Goal: Information Seeking & Learning: Learn about a topic

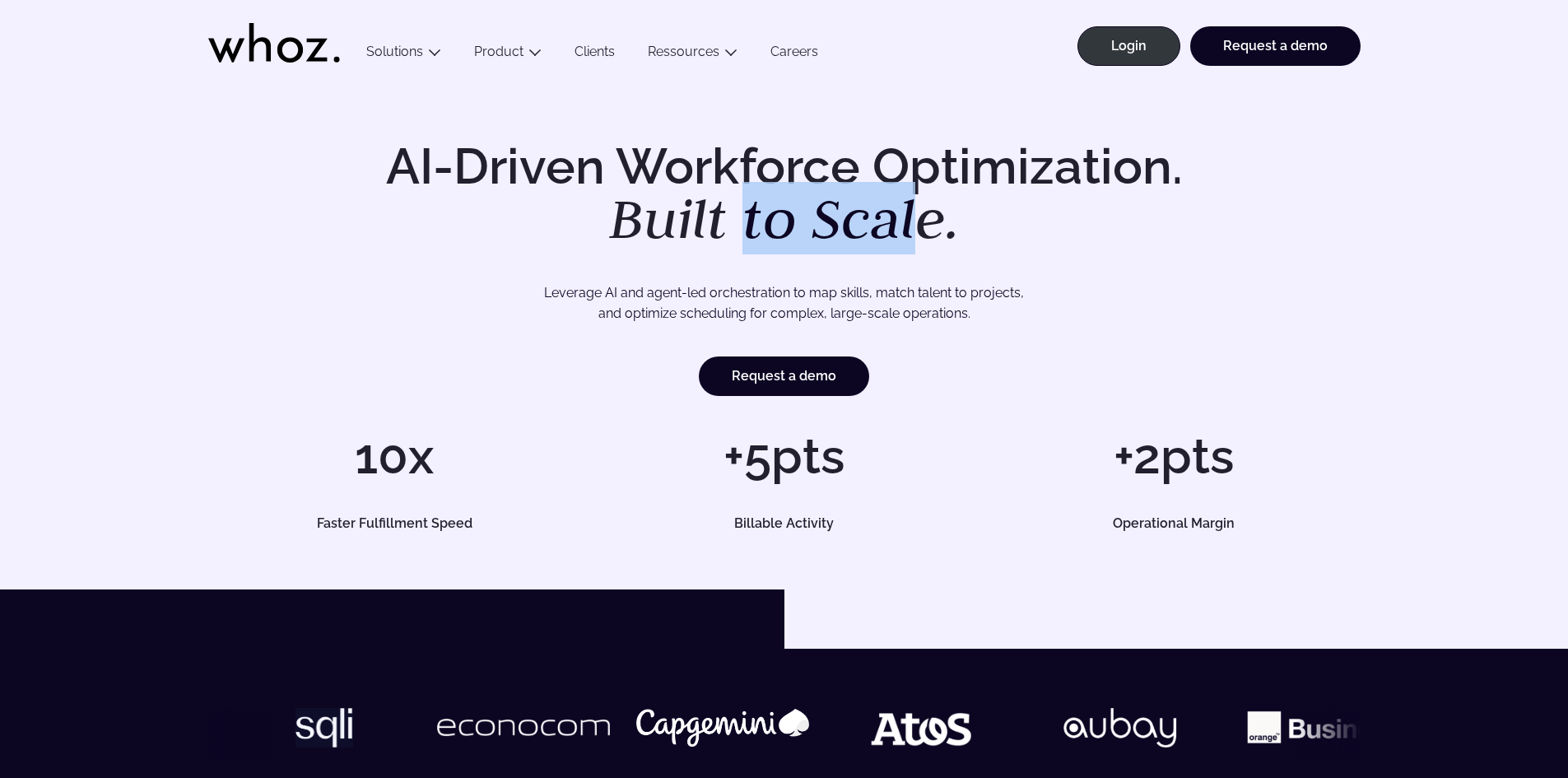
drag, startPoint x: 820, startPoint y: 193, endPoint x: 962, endPoint y: 193, distance: 142.0
click at [941, 193] on em "Built to Scale." at bounding box center [784, 218] width 351 height 72
click at [967, 193] on h1 "AI-Driven Workforce Optimization. Built to Scale." at bounding box center [784, 195] width 843 height 106
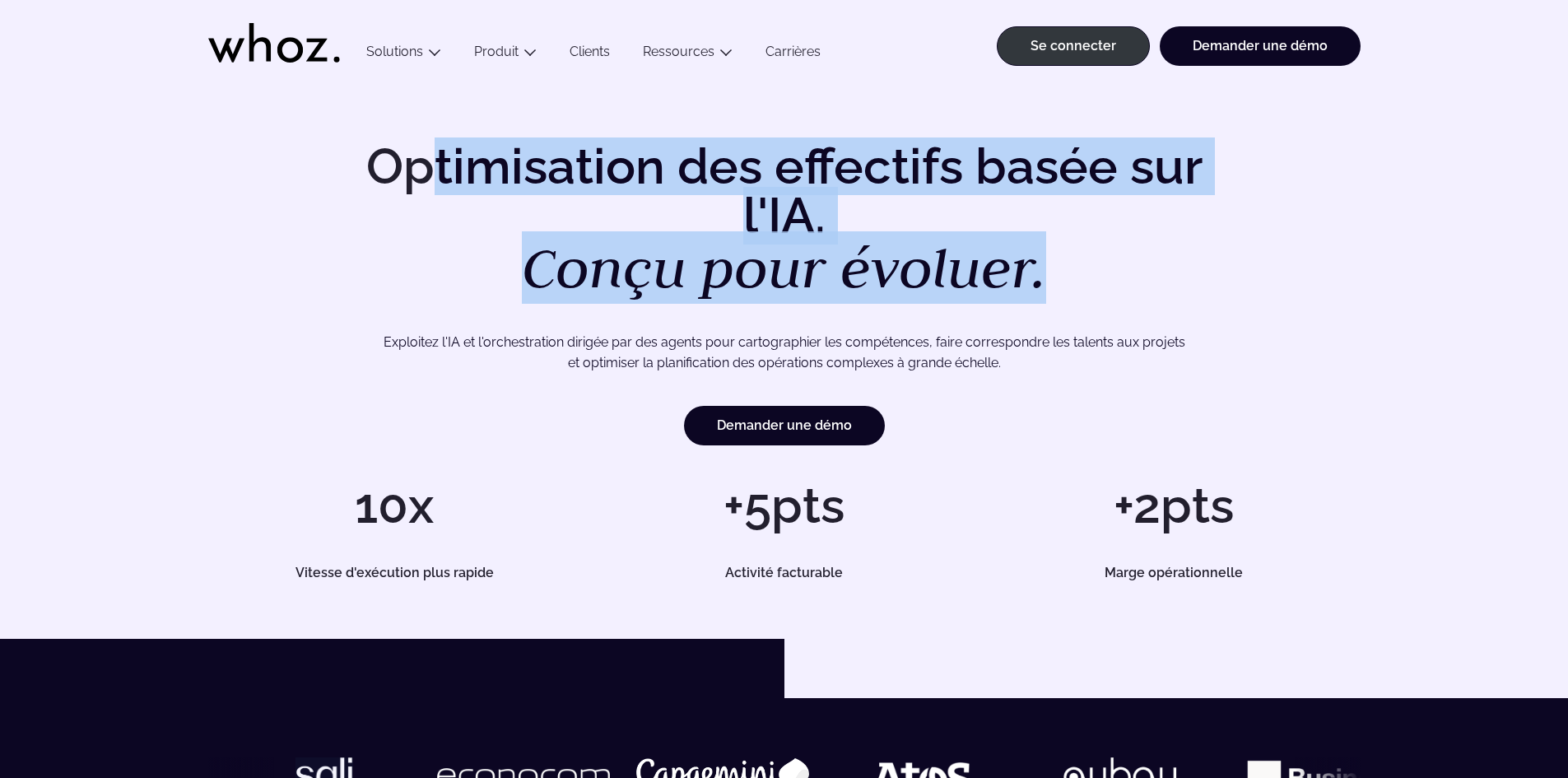
drag, startPoint x: 1034, startPoint y: 252, endPoint x: 442, endPoint y: 162, distance: 598.8
click at [442, 162] on h1 "Optimisation des effectifs basée sur l'IA. Conçu pour évoluer." at bounding box center [784, 219] width 843 height 155
click at [442, 162] on font "Optimisation des effectifs basée sur l'IA." at bounding box center [784, 190] width 836 height 107
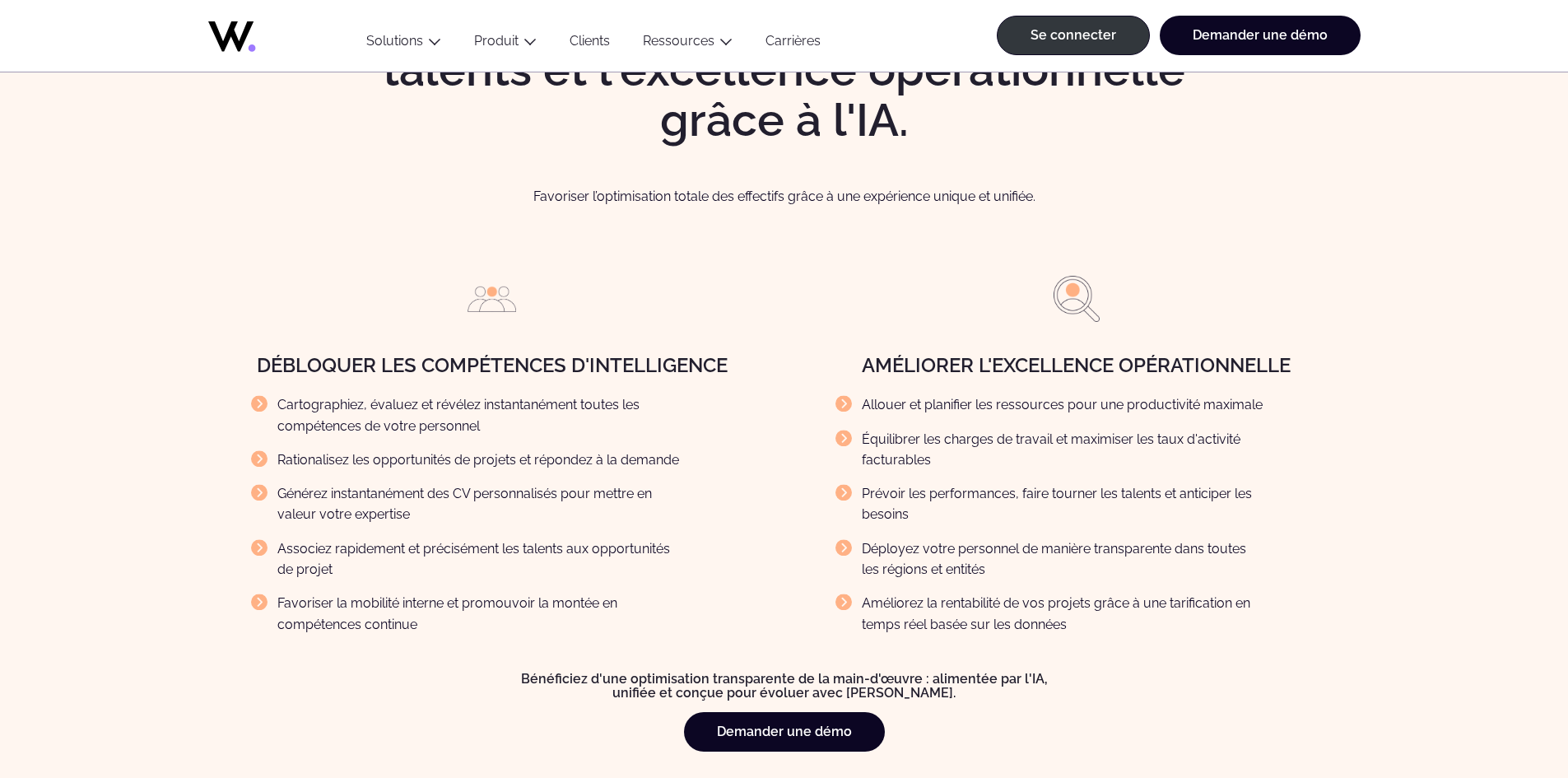
scroll to position [1894, 0]
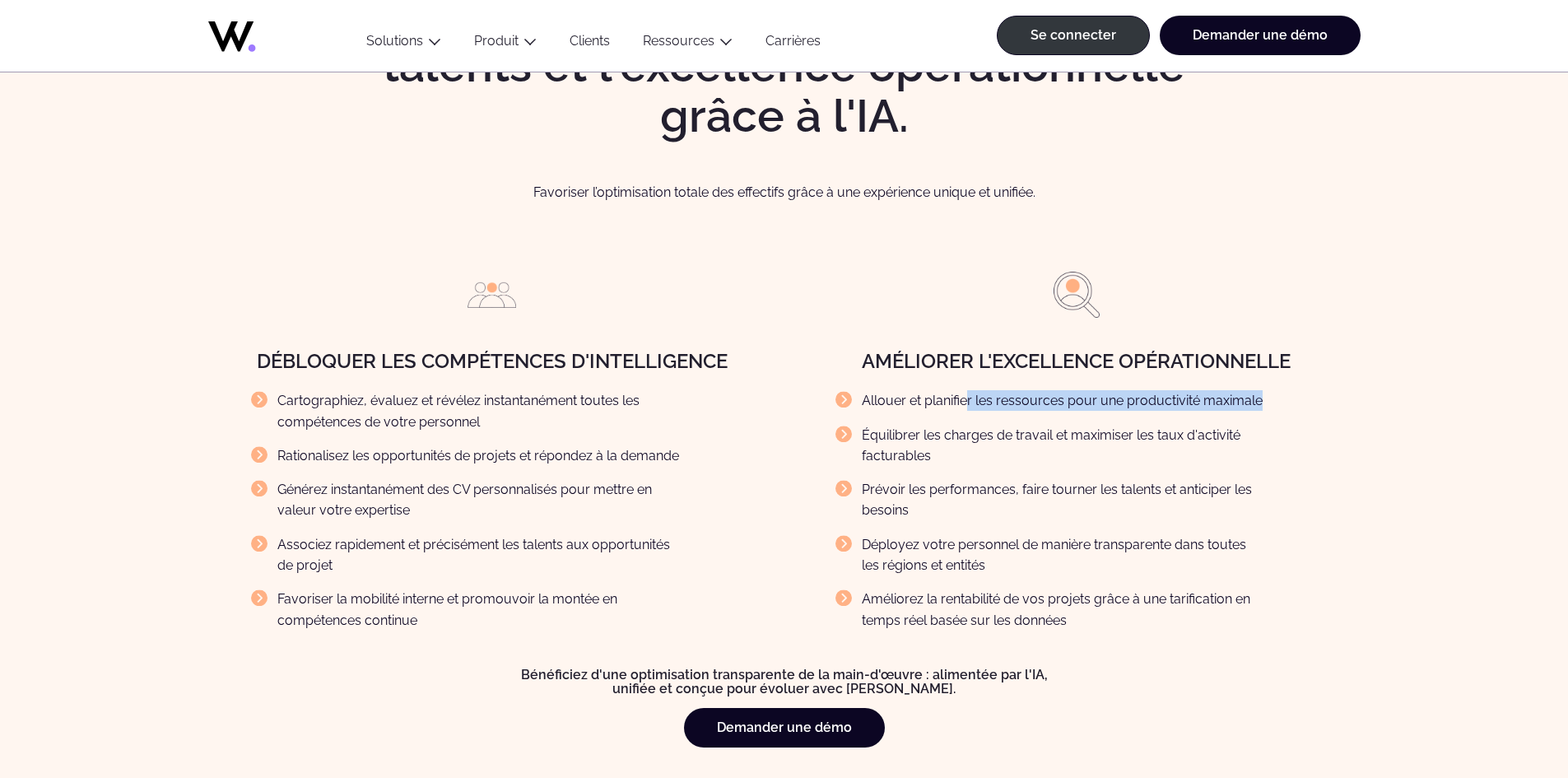
drag, startPoint x: 965, startPoint y: 406, endPoint x: 853, endPoint y: 437, distance: 116.2
click at [853, 437] on ul "Allouer et planifier les ressources pour une productivité maximale Équilibrer l…" at bounding box center [1090, 510] width 542 height 240
click at [853, 437] on li "Équilibrer les charges de travail et maximiser les taux d'activité facturables" at bounding box center [1051, 446] width 431 height 42
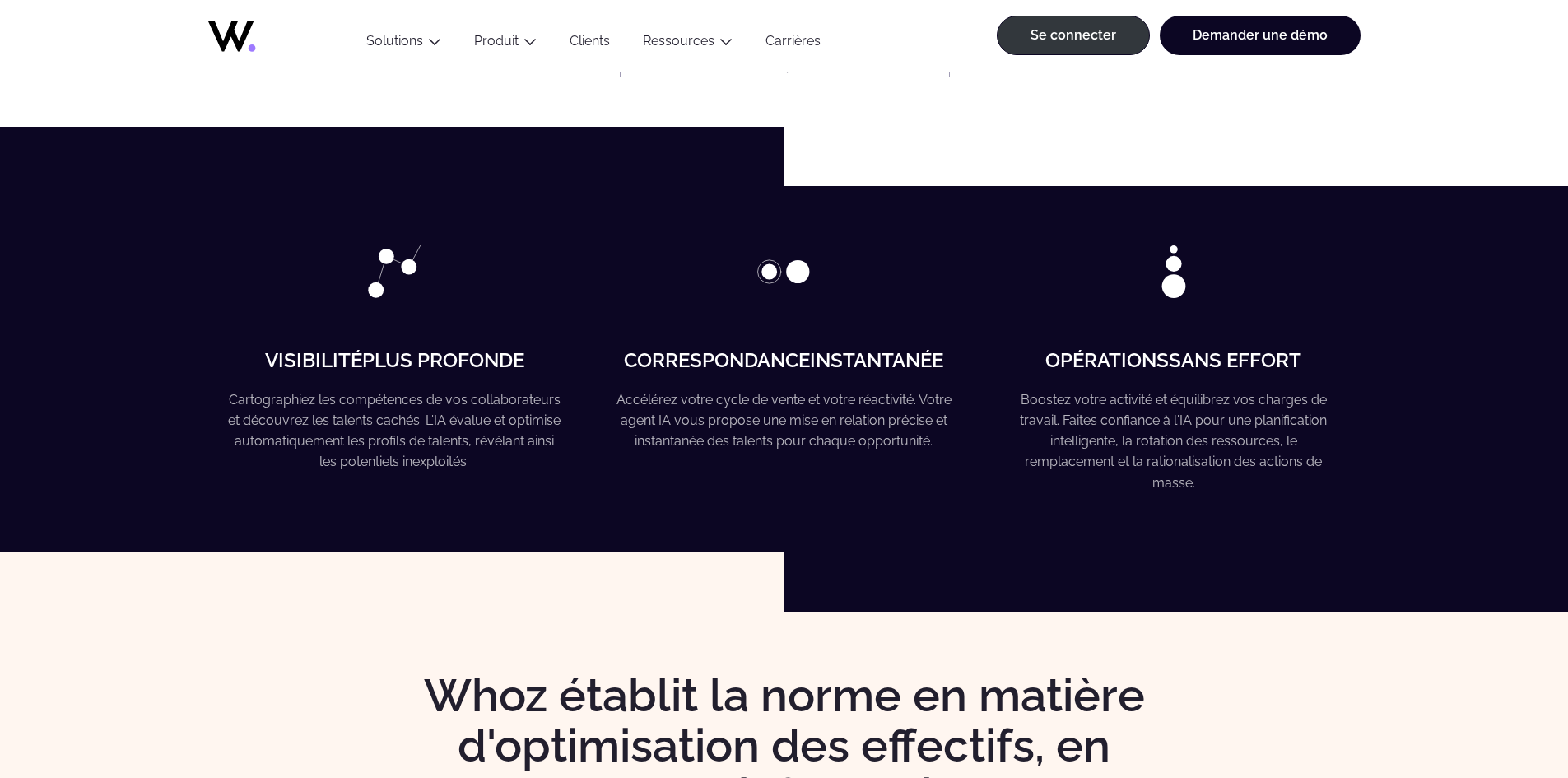
scroll to position [0, 0]
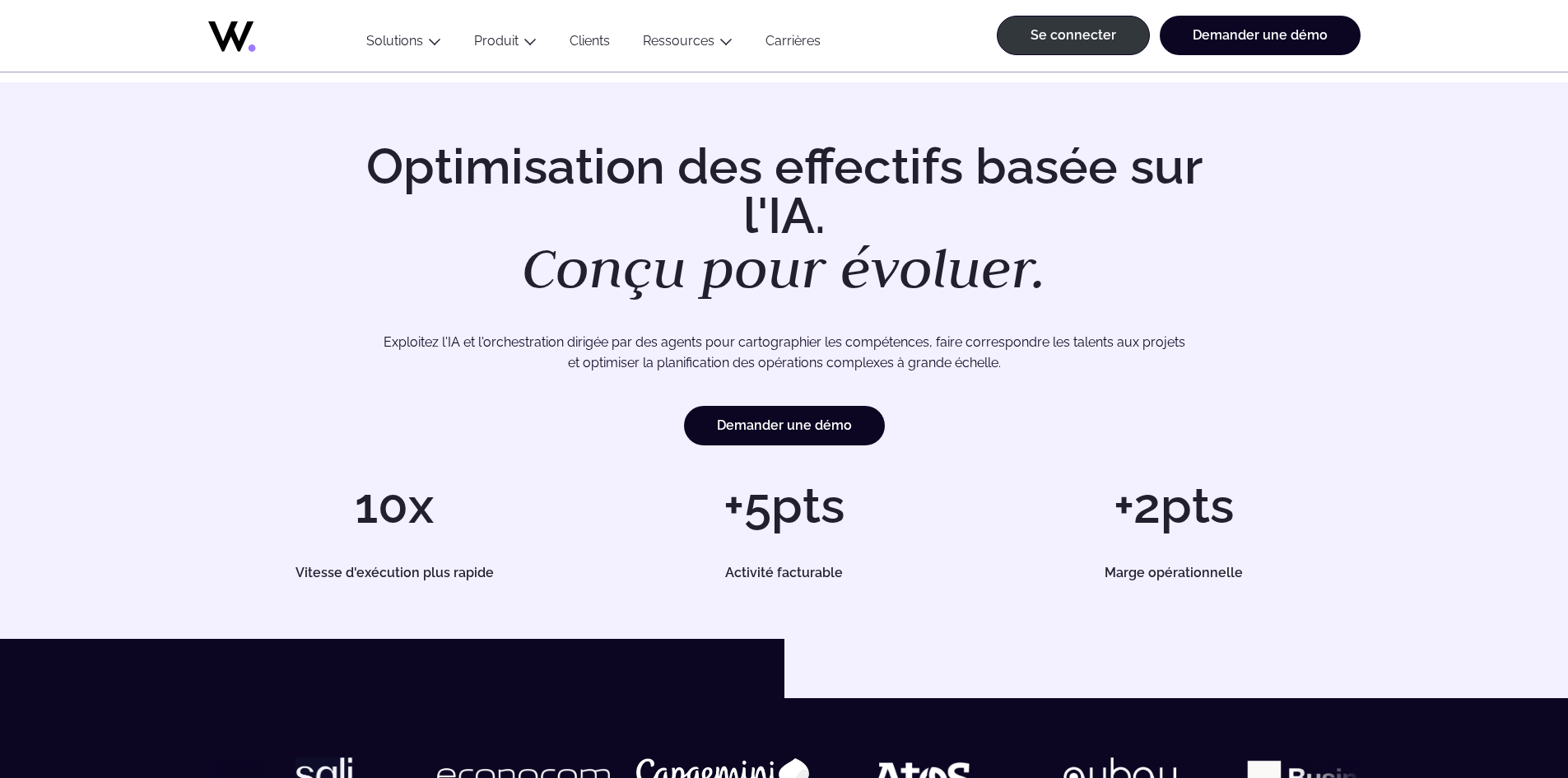
drag, startPoint x: 866, startPoint y: 408, endPoint x: 1070, endPoint y: 194, distance: 295.7
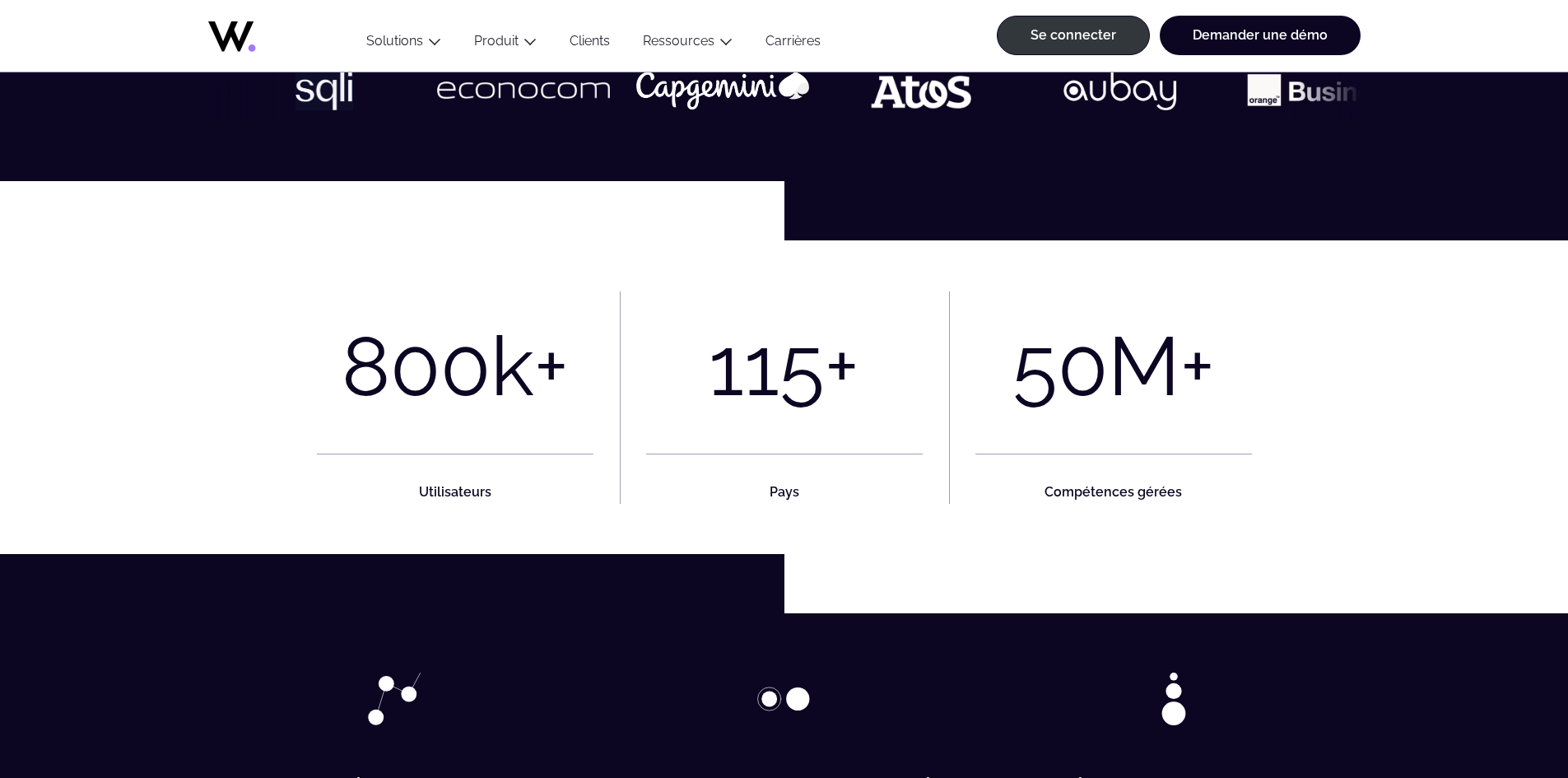
scroll to position [905, 0]
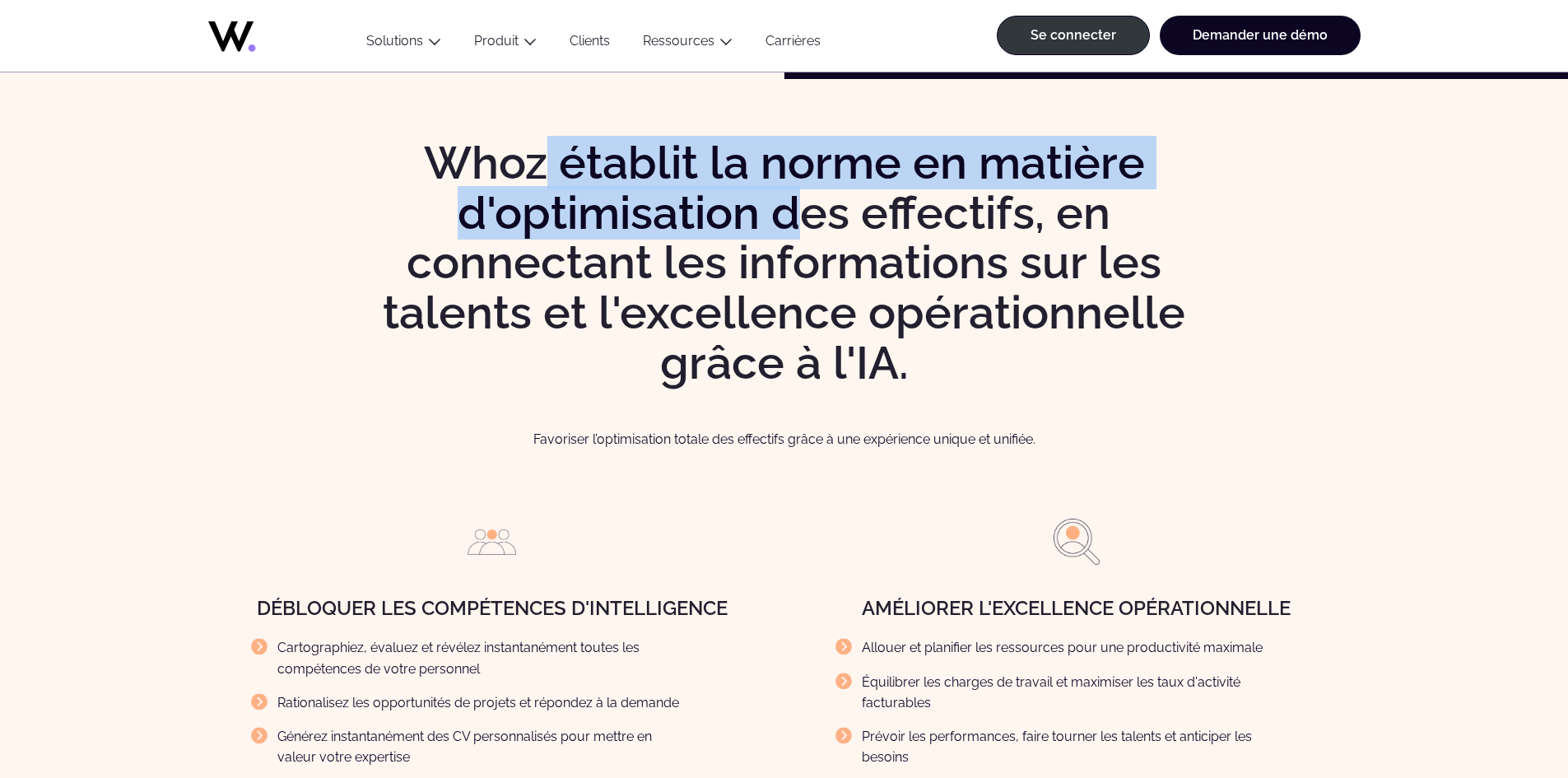
drag, startPoint x: 564, startPoint y: 174, endPoint x: 820, endPoint y: 214, distance: 259.1
click at [820, 214] on font "Whoz établit la norme en matière d'optimisation des effectifs, en connectant le…" at bounding box center [784, 262] width 803 height 253
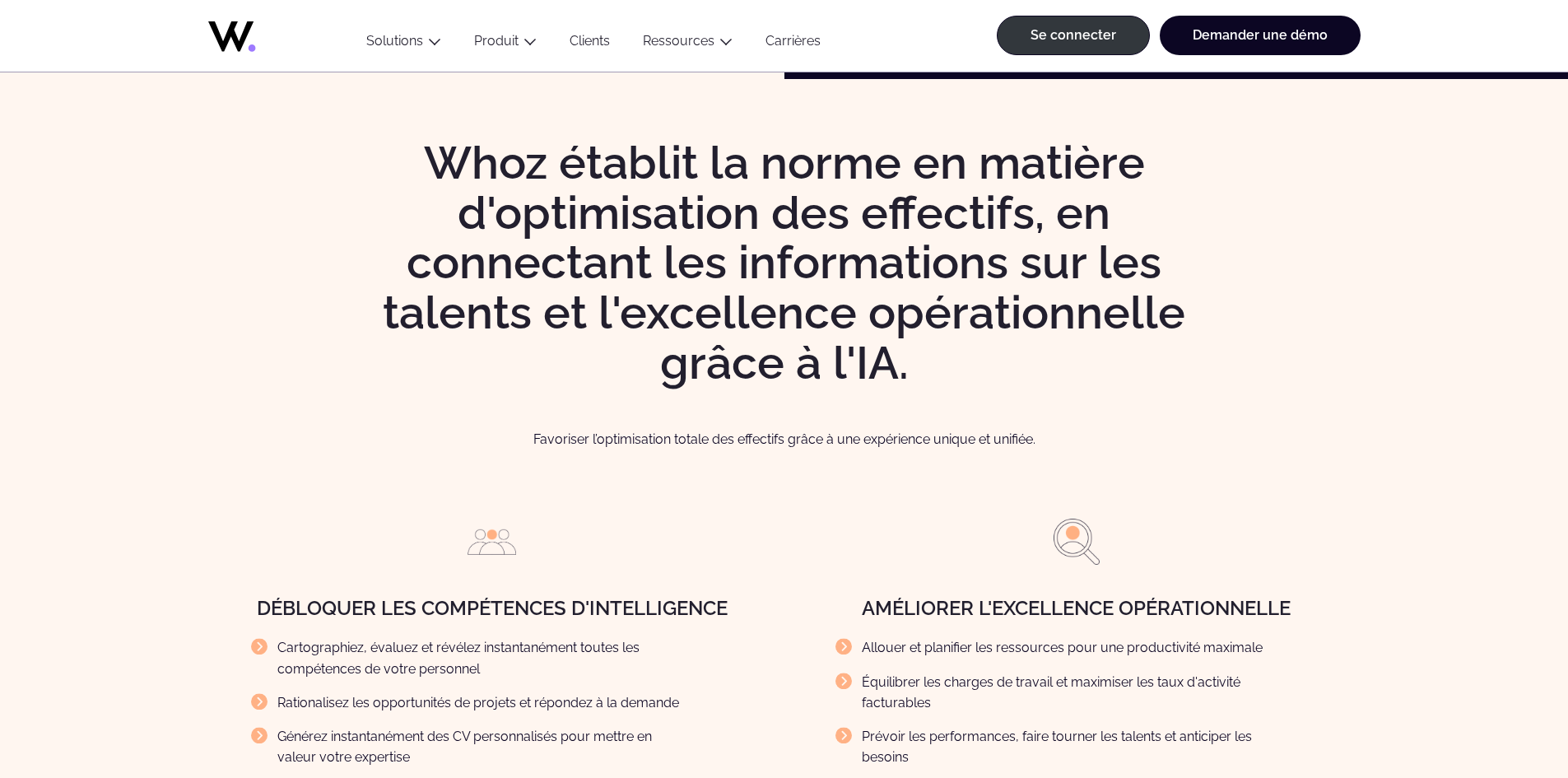
click at [848, 227] on font "Whoz établit la norme en matière d'optimisation des effectifs, en connectant le…" at bounding box center [784, 262] width 803 height 253
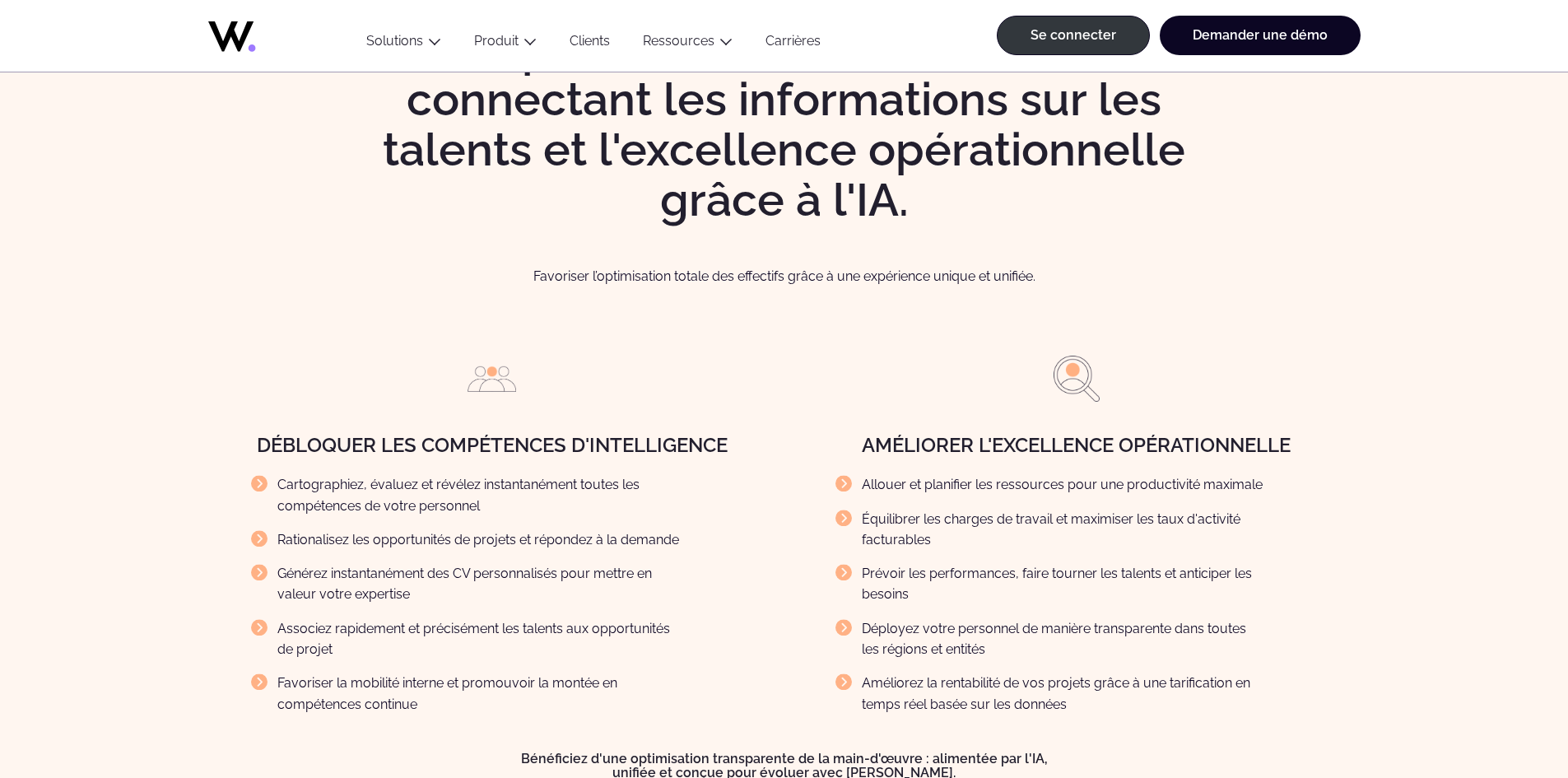
scroll to position [1729, 0]
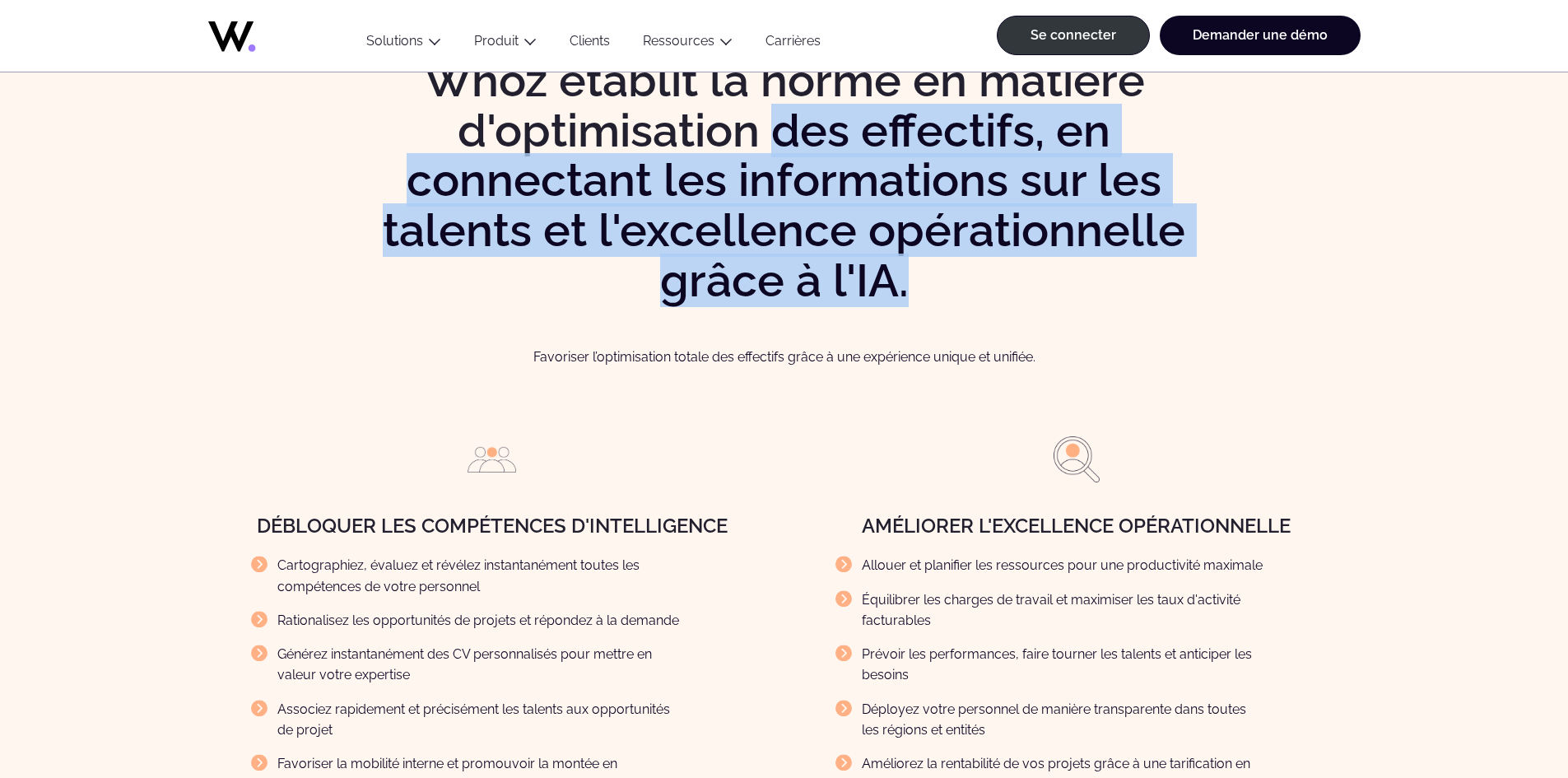
drag, startPoint x: 928, startPoint y: 288, endPoint x: 772, endPoint y: 143, distance: 213.0
click at [772, 143] on h2 "Whoz établit la norme en matière d'optimisation des effectifs, en connectant le…" at bounding box center [784, 181] width 843 height 251
click at [772, 143] on font "Whoz établit la norme en matière d'optimisation des effectifs, en connectant le…" at bounding box center [784, 180] width 803 height 253
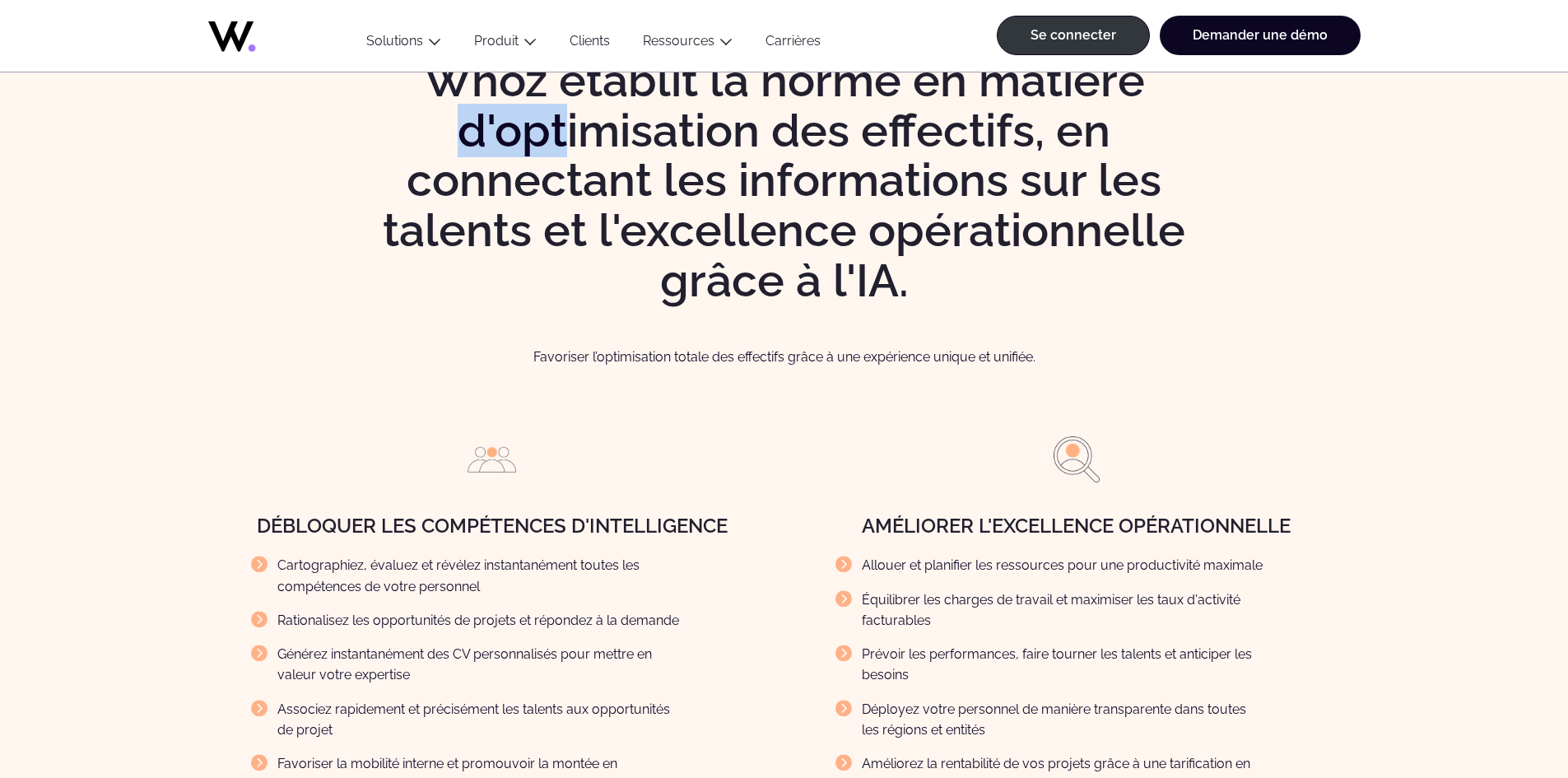
drag, startPoint x: 543, startPoint y: 123, endPoint x: 424, endPoint y: 111, distance: 119.6
click at [425, 112] on h2 "Whoz établit la norme en matière d'optimisation des effectifs, en connectant le…" at bounding box center [784, 181] width 843 height 251
click at [422, 110] on h2 "Whoz établit la norme en matière d'optimisation des effectifs, en connectant le…" at bounding box center [784, 181] width 843 height 251
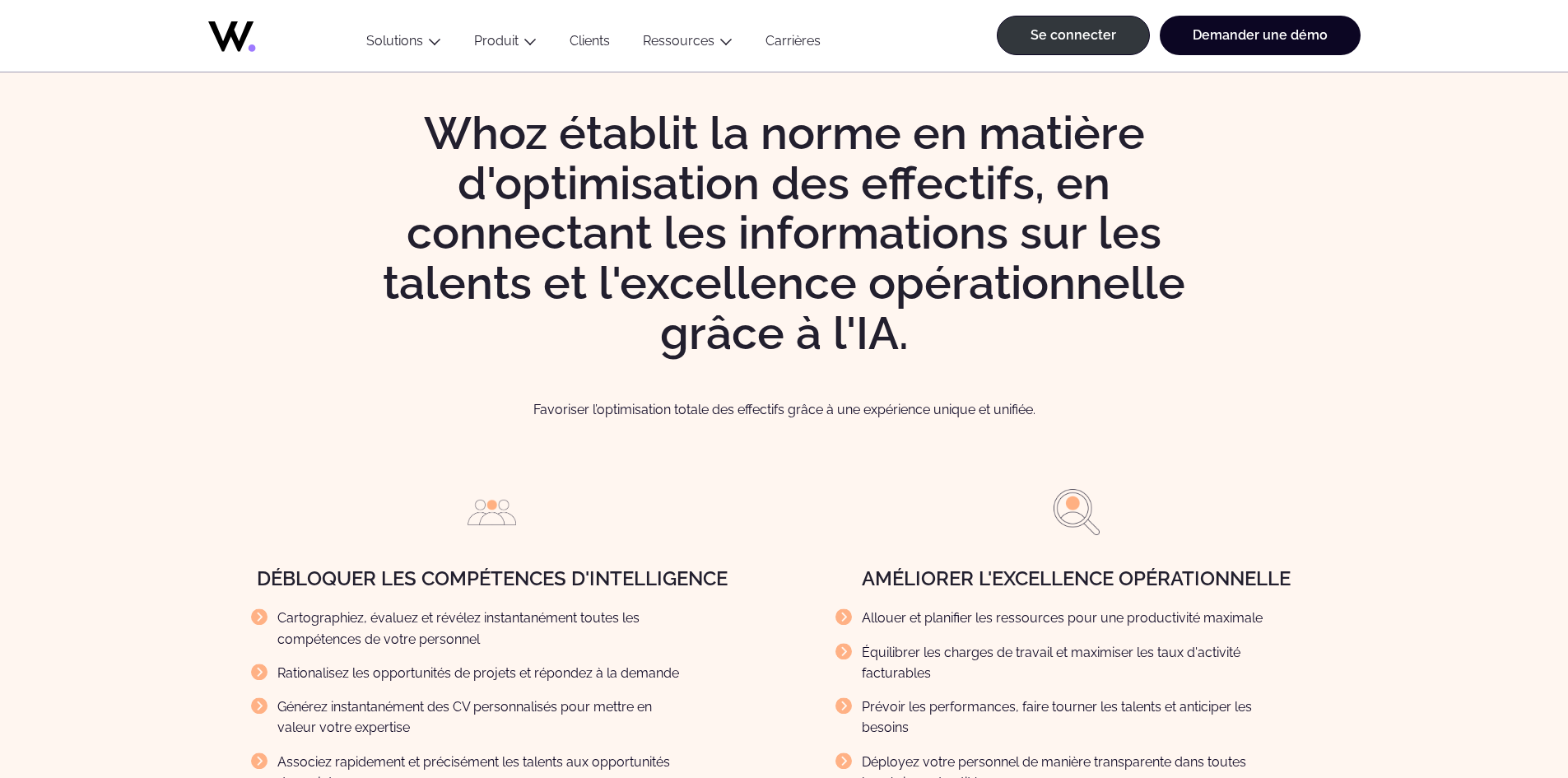
scroll to position [1647, 0]
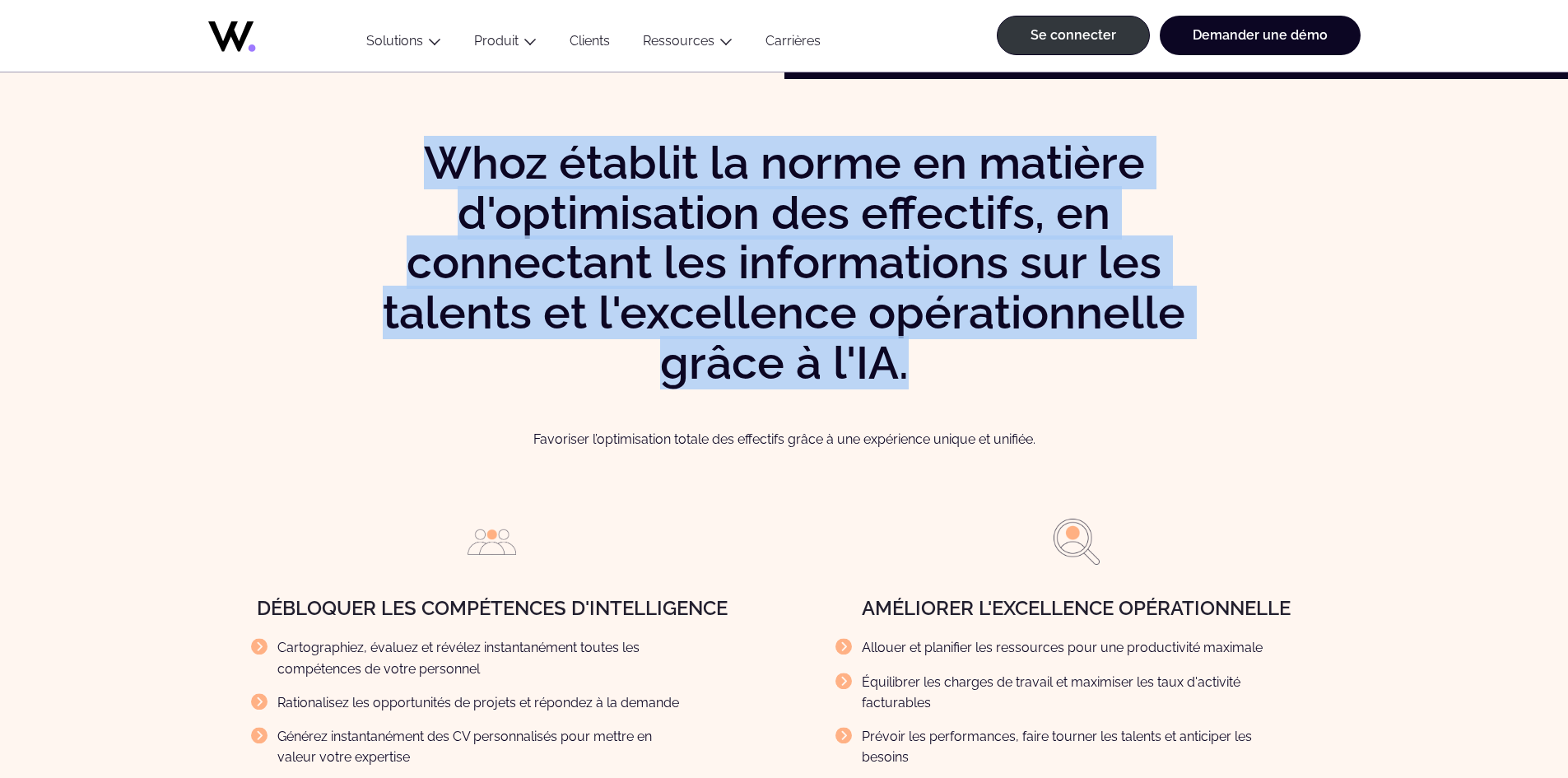
drag, startPoint x: 434, startPoint y: 177, endPoint x: 914, endPoint y: 382, distance: 521.9
click at [914, 382] on h2 "Whoz établit la norme en matière d'optimisation des effectifs, en connectant le…" at bounding box center [784, 264] width 843 height 251
click at [1172, 182] on h2 "Whoz établit la norme en matière d'optimisation des effectifs, en connectant le…" at bounding box center [784, 264] width 843 height 251
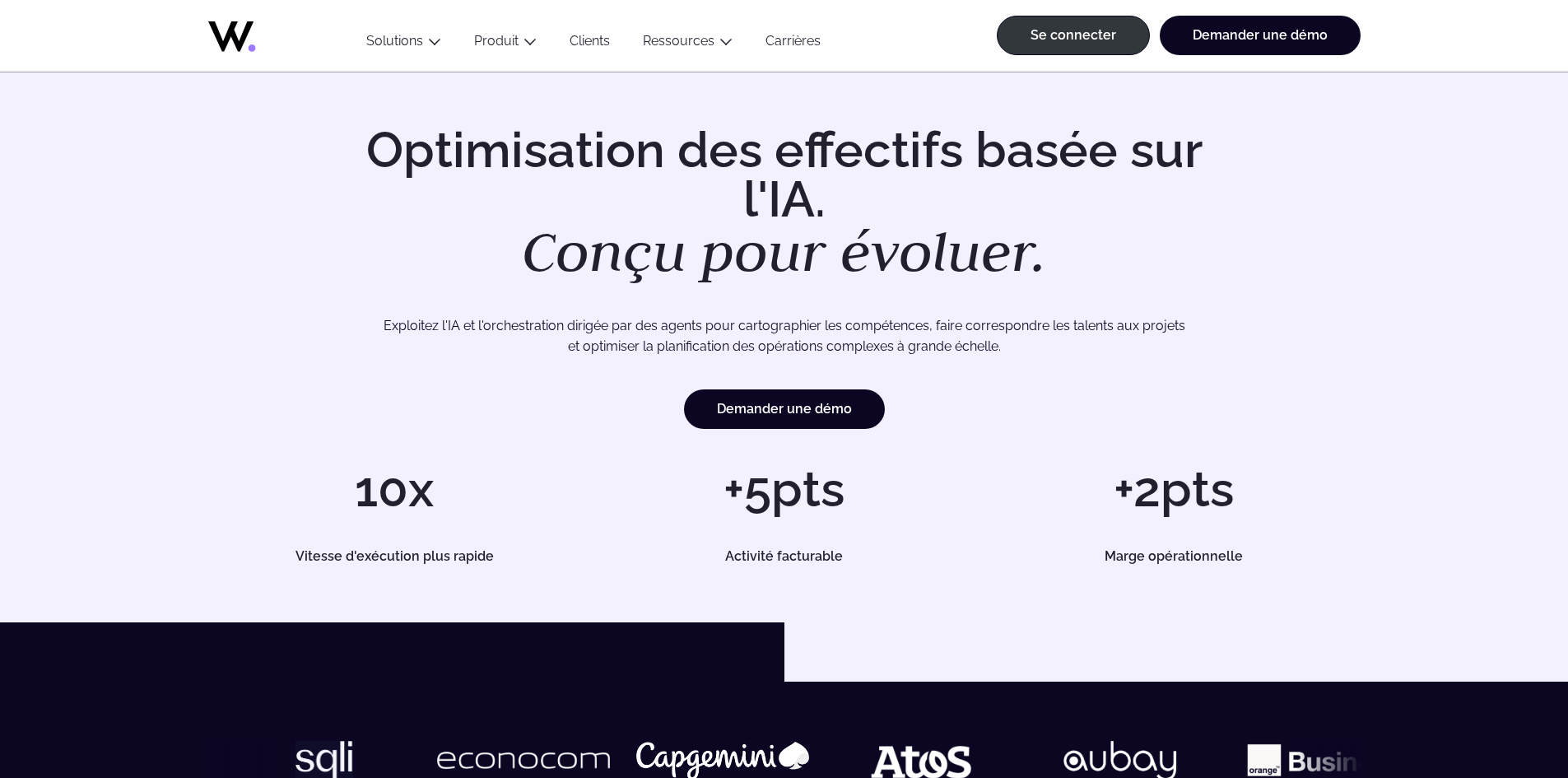
scroll to position [0, 0]
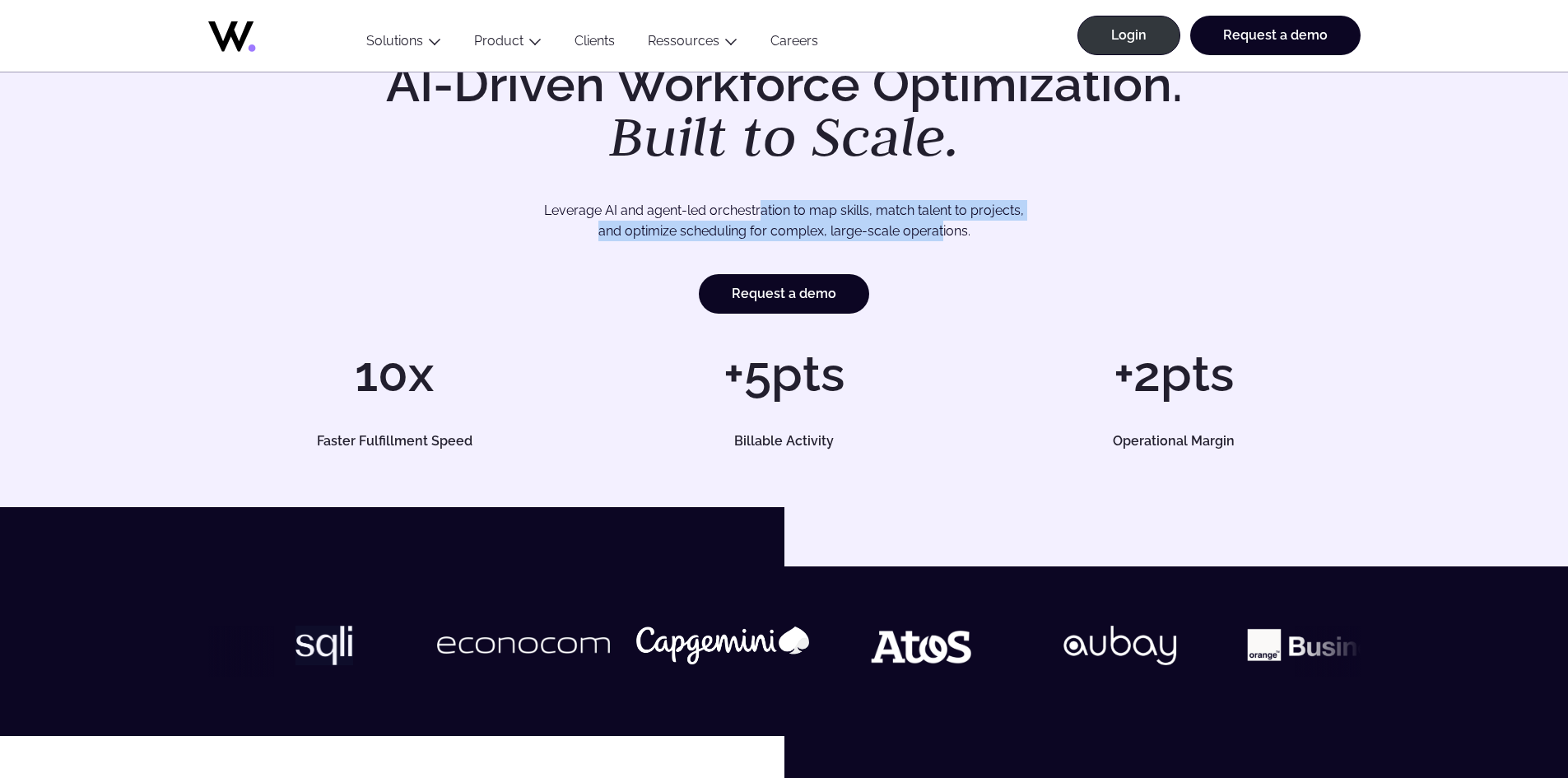
drag, startPoint x: 870, startPoint y: 231, endPoint x: 940, endPoint y: 232, distance: 70.0
click at [940, 232] on p "Leverage AI and agent-led orchestration to map skills, match talent to projects…" at bounding box center [784, 220] width 1037 height 42
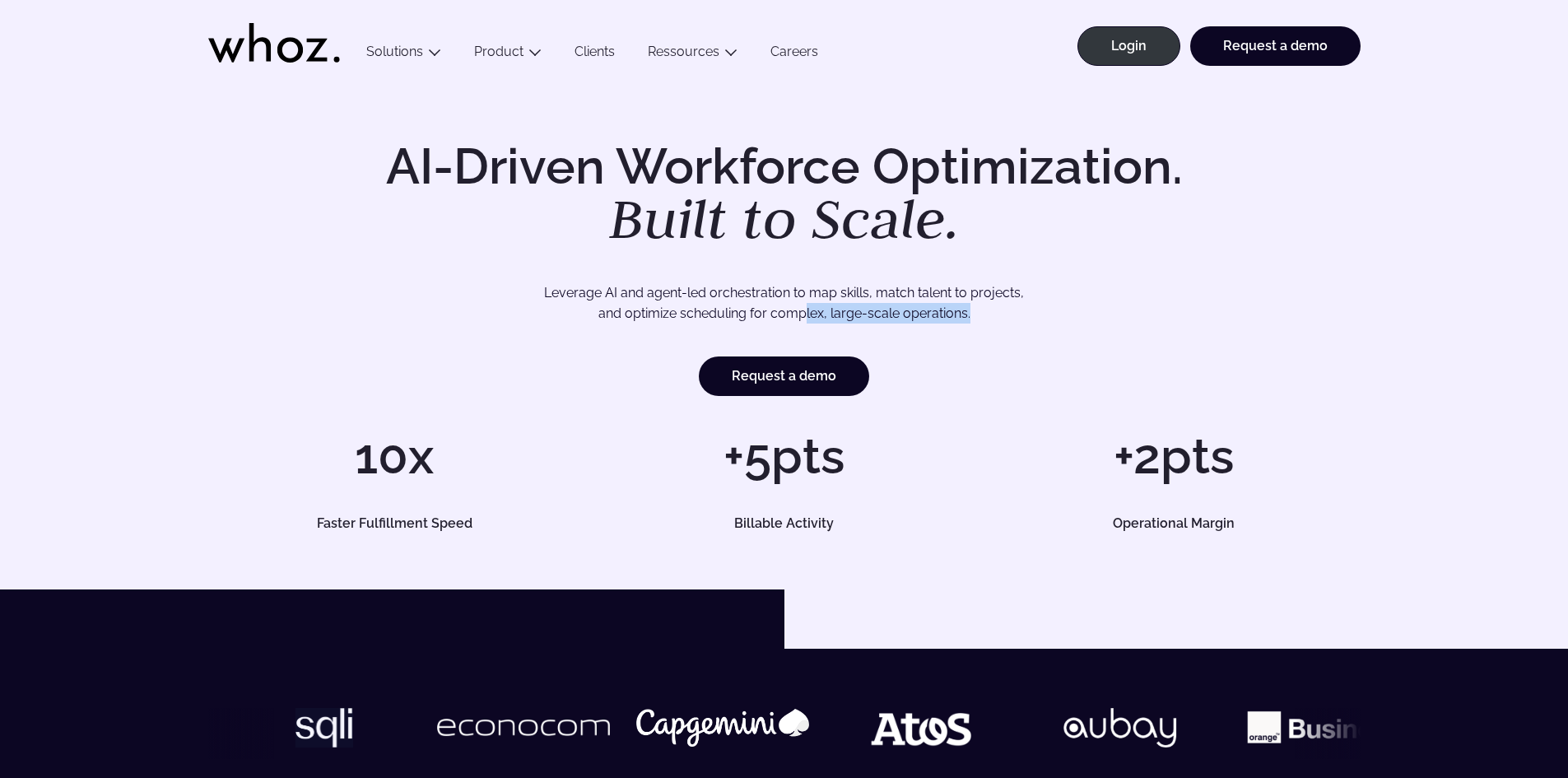
drag, startPoint x: 574, startPoint y: 328, endPoint x: 807, endPoint y: 303, distance: 234.3
click at [807, 303] on div "AI-Driven Workforce Optimization. Built to Scale. Leverage AI and agent-led orc…" at bounding box center [784, 269] width 1153 height 254
click at [807, 303] on p "Leverage AI and agent-led orchestration to map skills, match talent to projects…" at bounding box center [784, 303] width 1037 height 42
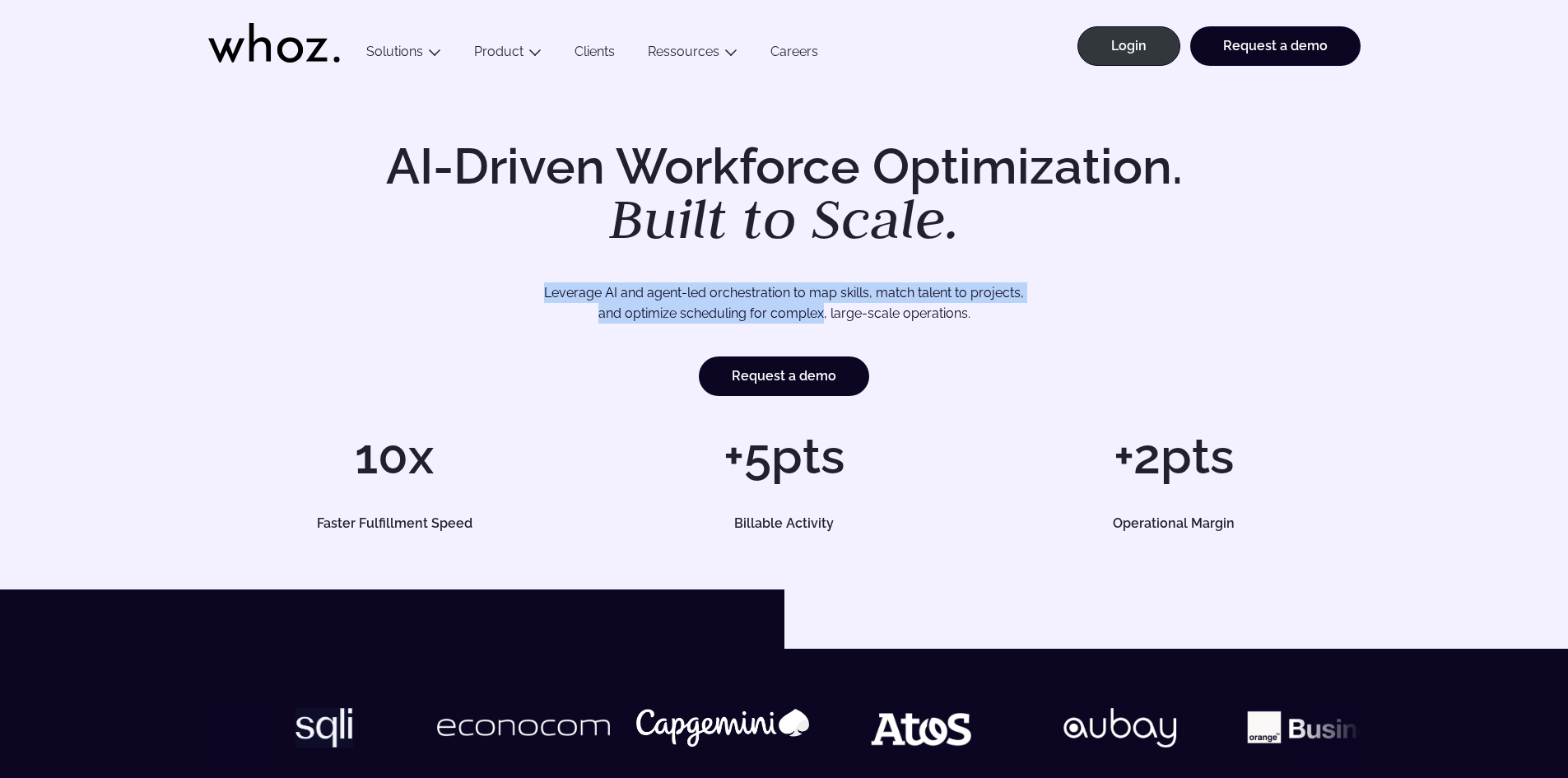
drag, startPoint x: 807, startPoint y: 303, endPoint x: 518, endPoint y: 270, distance: 290.9
click at [531, 270] on div "AI-Driven Workforce Optimization. Built to Scale. Leverage AI and agent-led orc…" at bounding box center [784, 269] width 1153 height 254
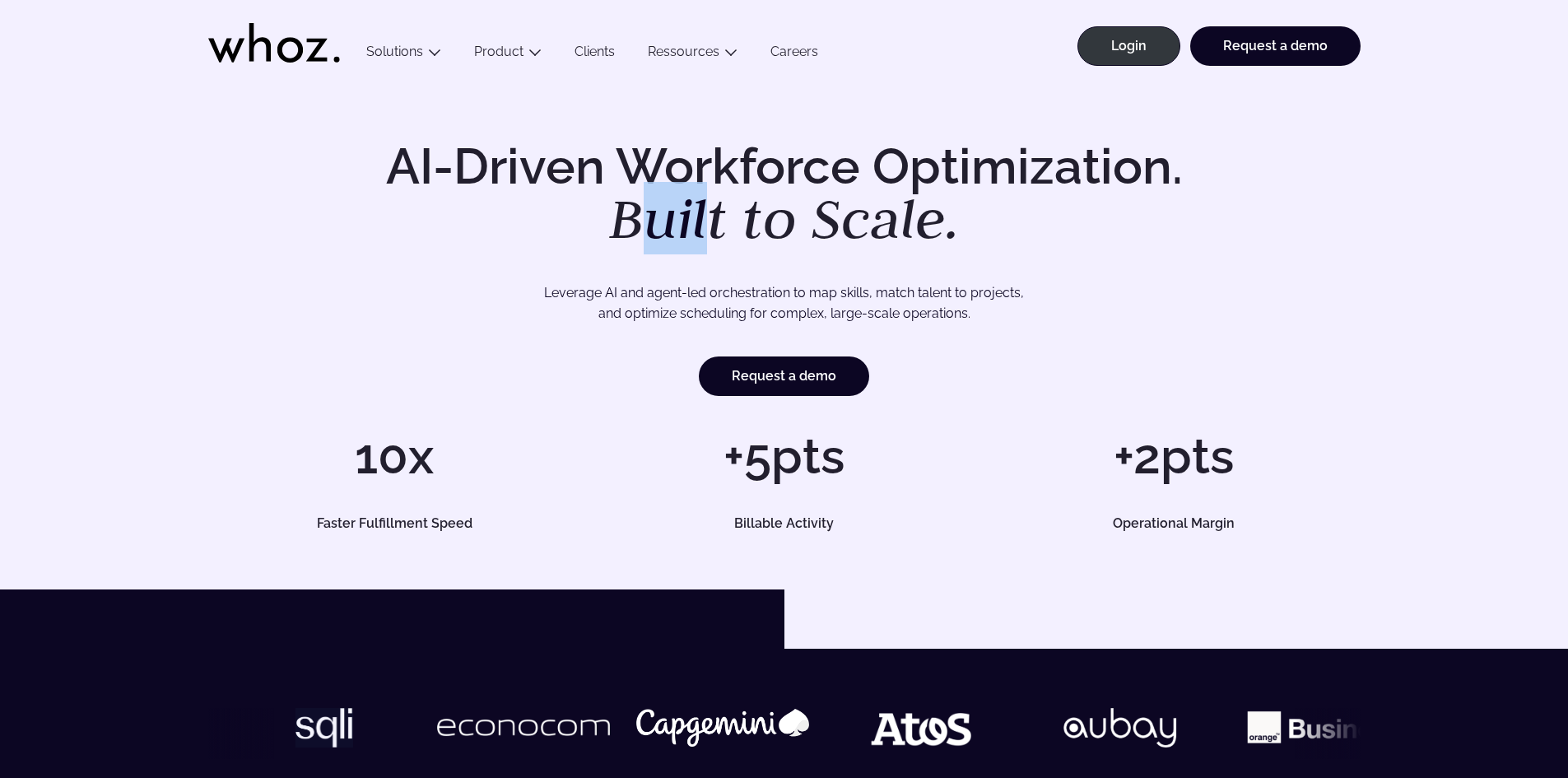
drag, startPoint x: 714, startPoint y: 246, endPoint x: 628, endPoint y: 212, distance: 92.5
click at [628, 212] on em "Built to Scale." at bounding box center [784, 218] width 351 height 72
click at [663, 193] on em "Built to Scale." at bounding box center [784, 218] width 351 height 72
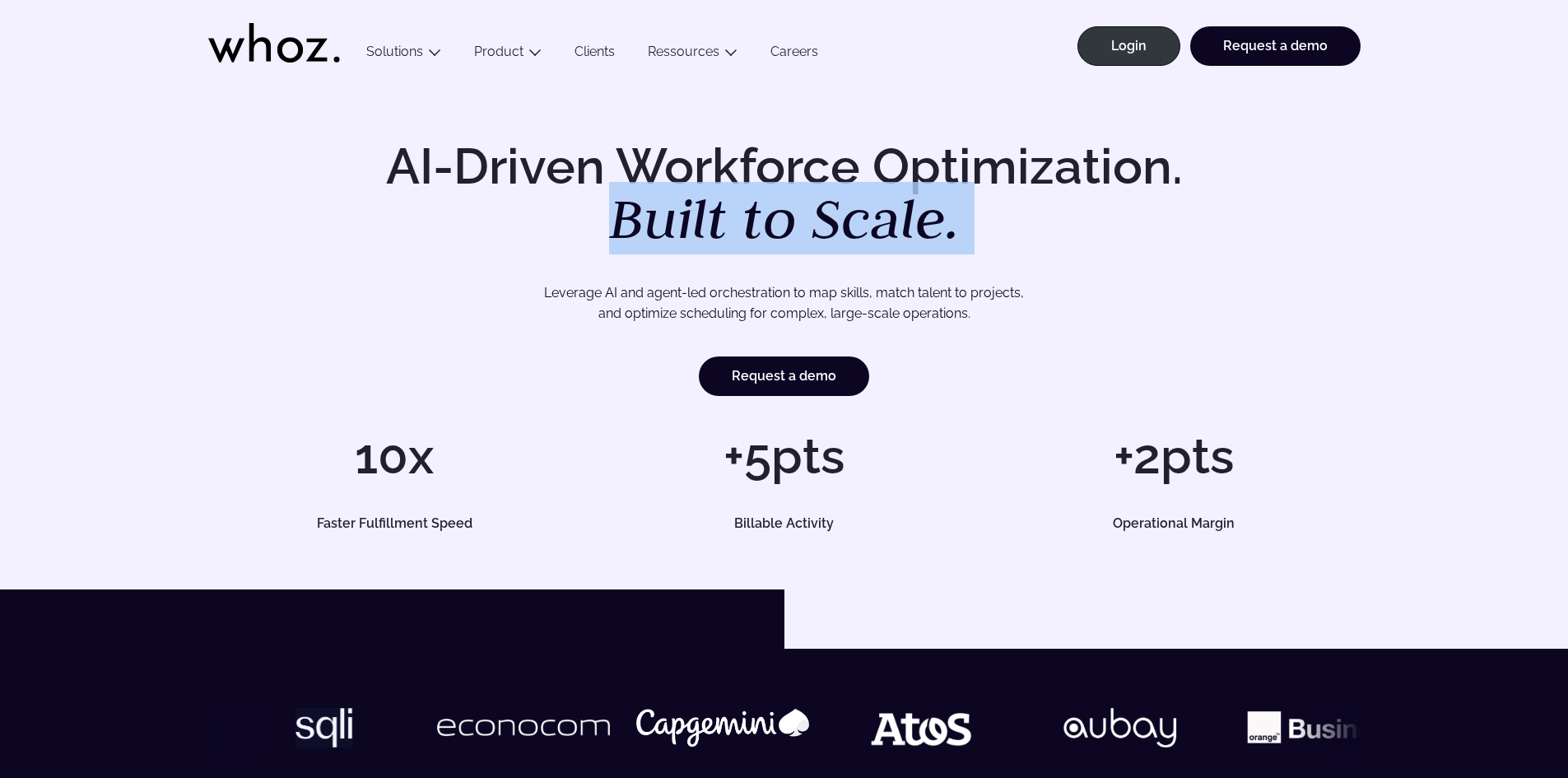
click at [663, 193] on em "Built to Scale." at bounding box center [784, 218] width 351 height 72
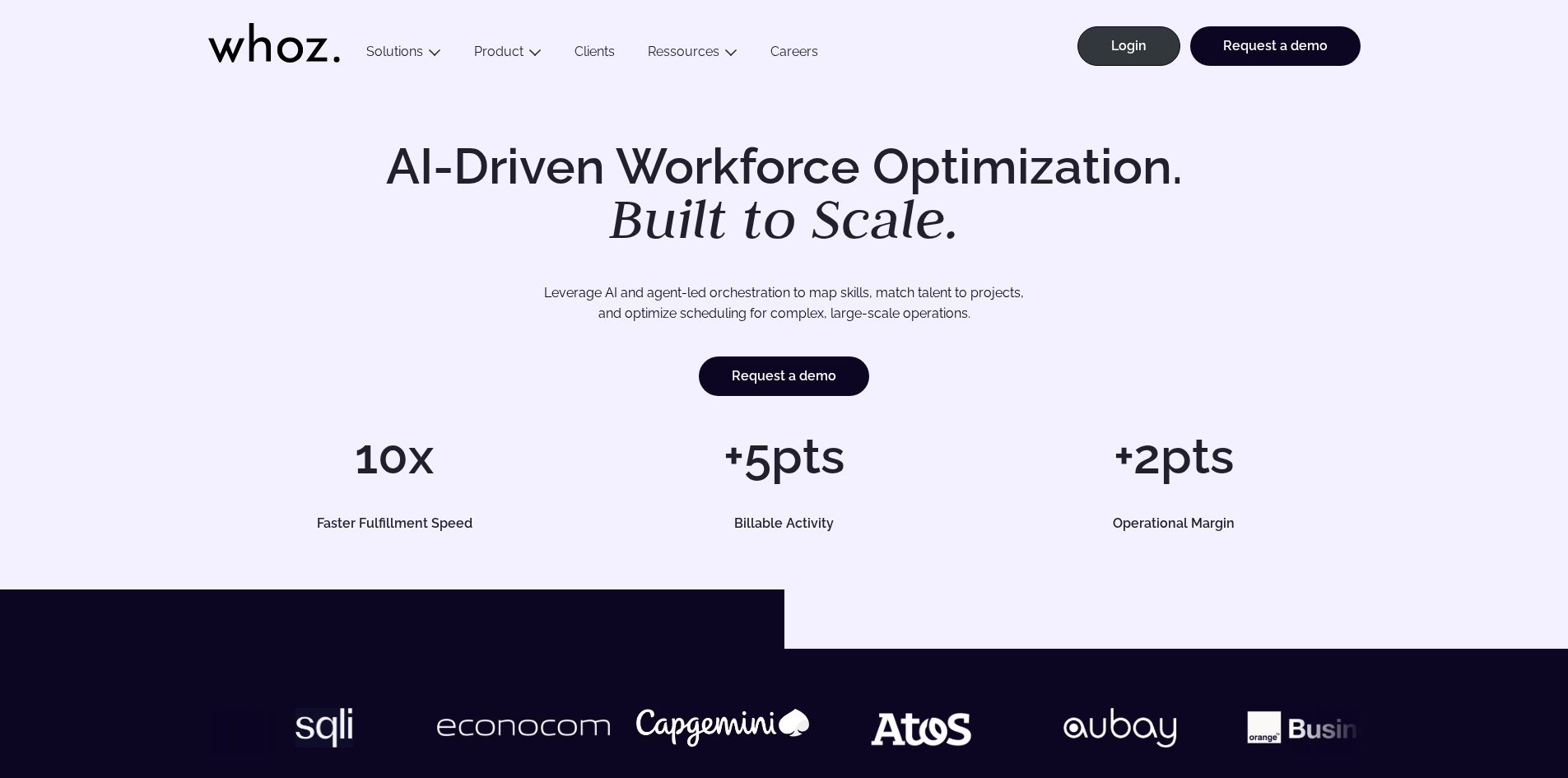
click at [542, 158] on h1 "AI-Driven Workforce Optimization. Built to Scale." at bounding box center [784, 195] width 843 height 106
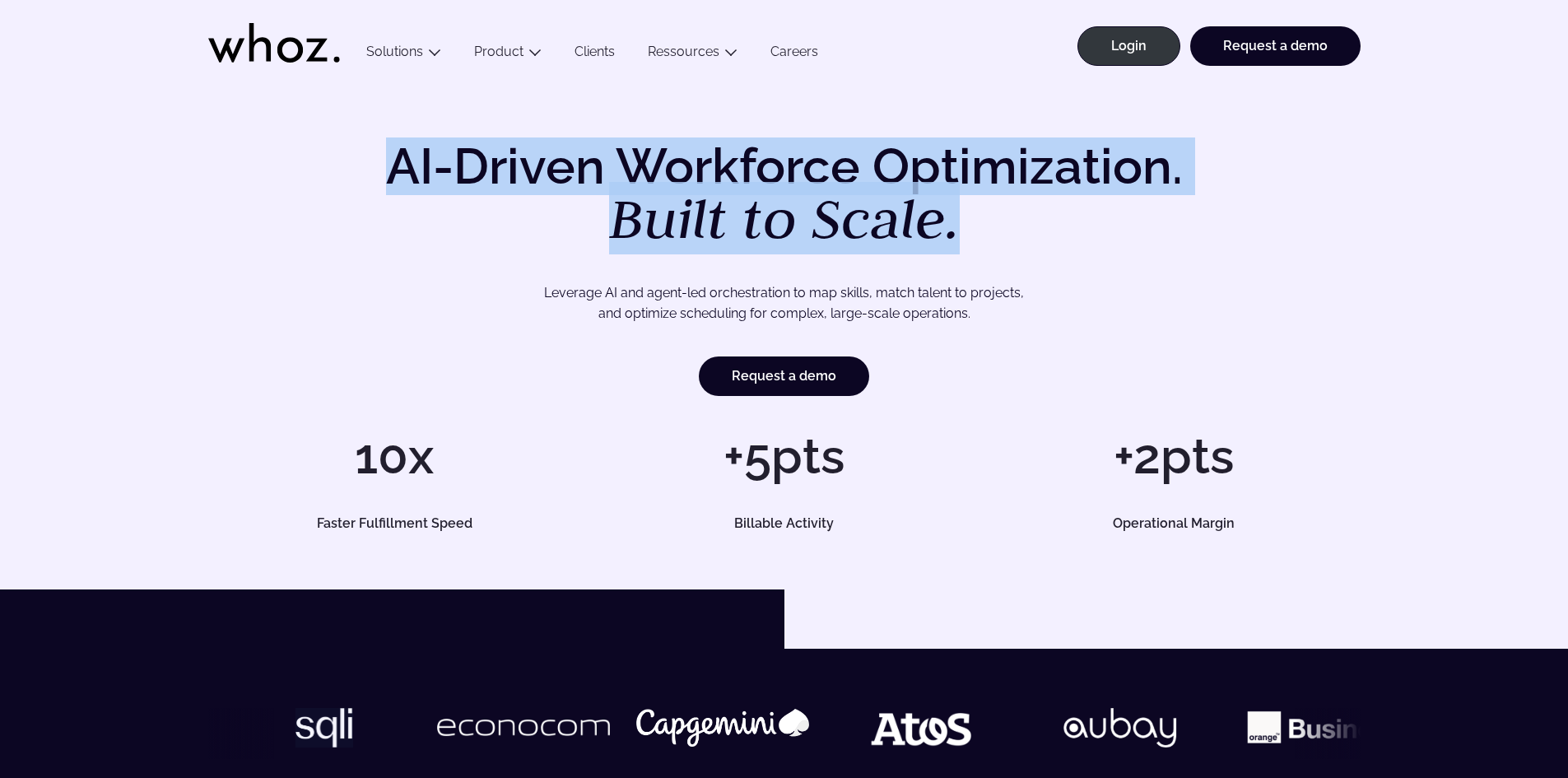
drag, startPoint x: 372, startPoint y: 158, endPoint x: 991, endPoint y: 201, distance: 620.5
click at [991, 201] on h1 "AI-Driven Workforce Optimization. Built to Scale." at bounding box center [784, 195] width 843 height 106
drag, startPoint x: 991, startPoint y: 201, endPoint x: 484, endPoint y: 160, distance: 508.7
click at [484, 160] on h1 "AI-Driven Workforce Optimization. Built to Scale." at bounding box center [784, 195] width 843 height 106
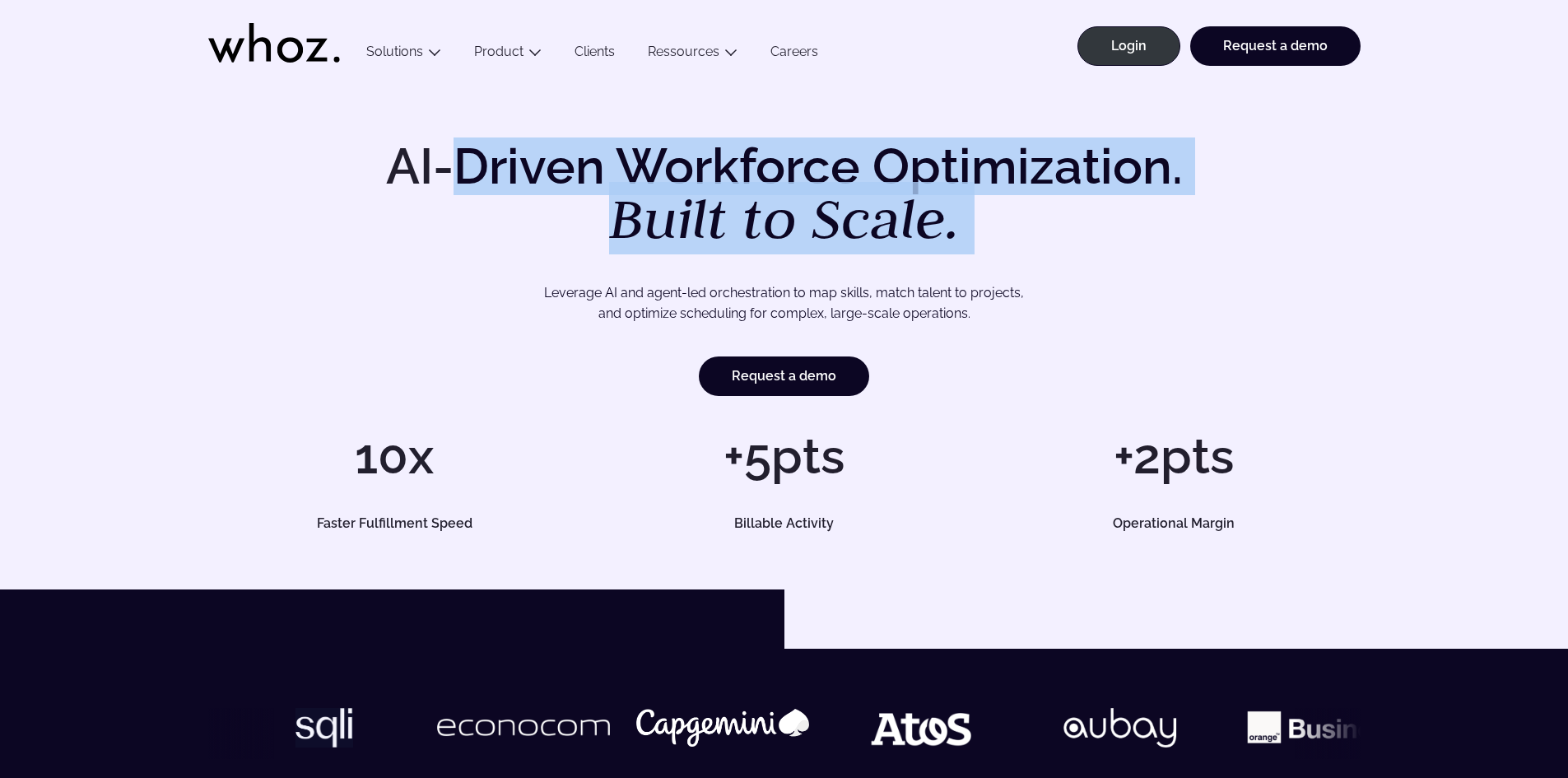
click at [484, 160] on h1 "AI-Driven Workforce Optimization. Built to Scale." at bounding box center [784, 195] width 843 height 106
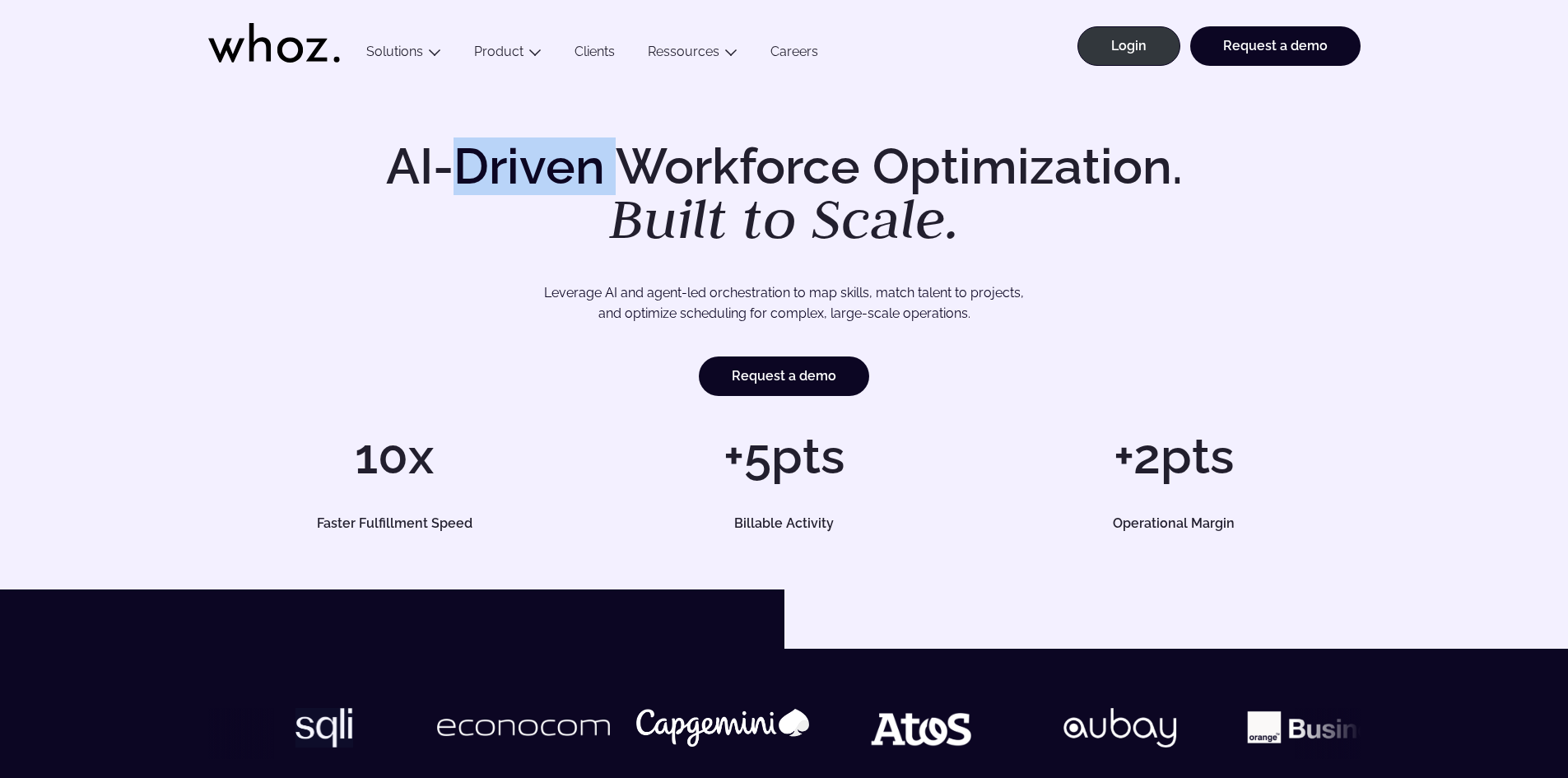
click at [484, 160] on h1 "AI-Driven Workforce Optimization. Built to Scale." at bounding box center [784, 195] width 843 height 106
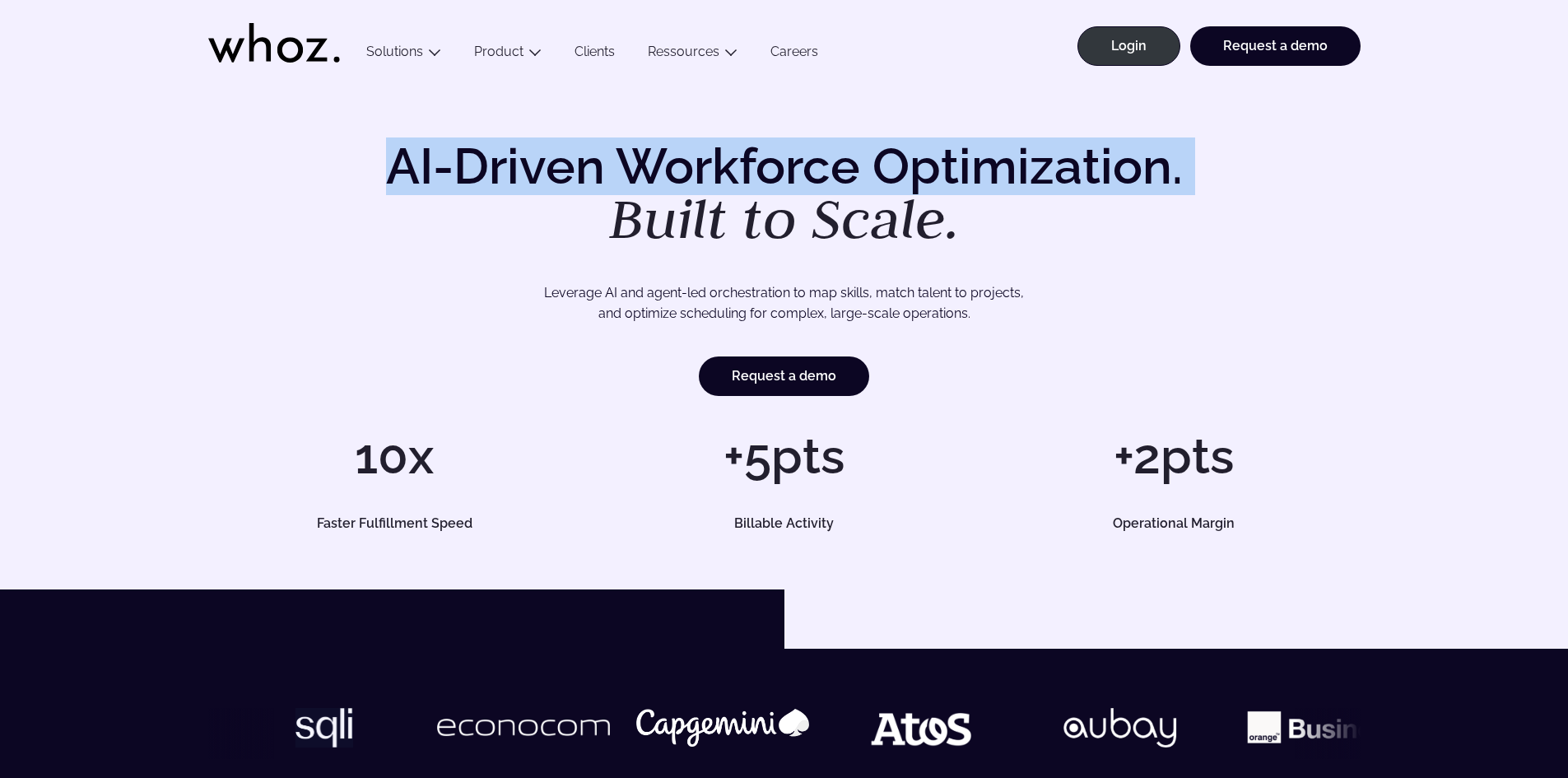
click at [484, 160] on h1 "AI-Driven Workforce Optimization. Built to Scale." at bounding box center [784, 195] width 843 height 106
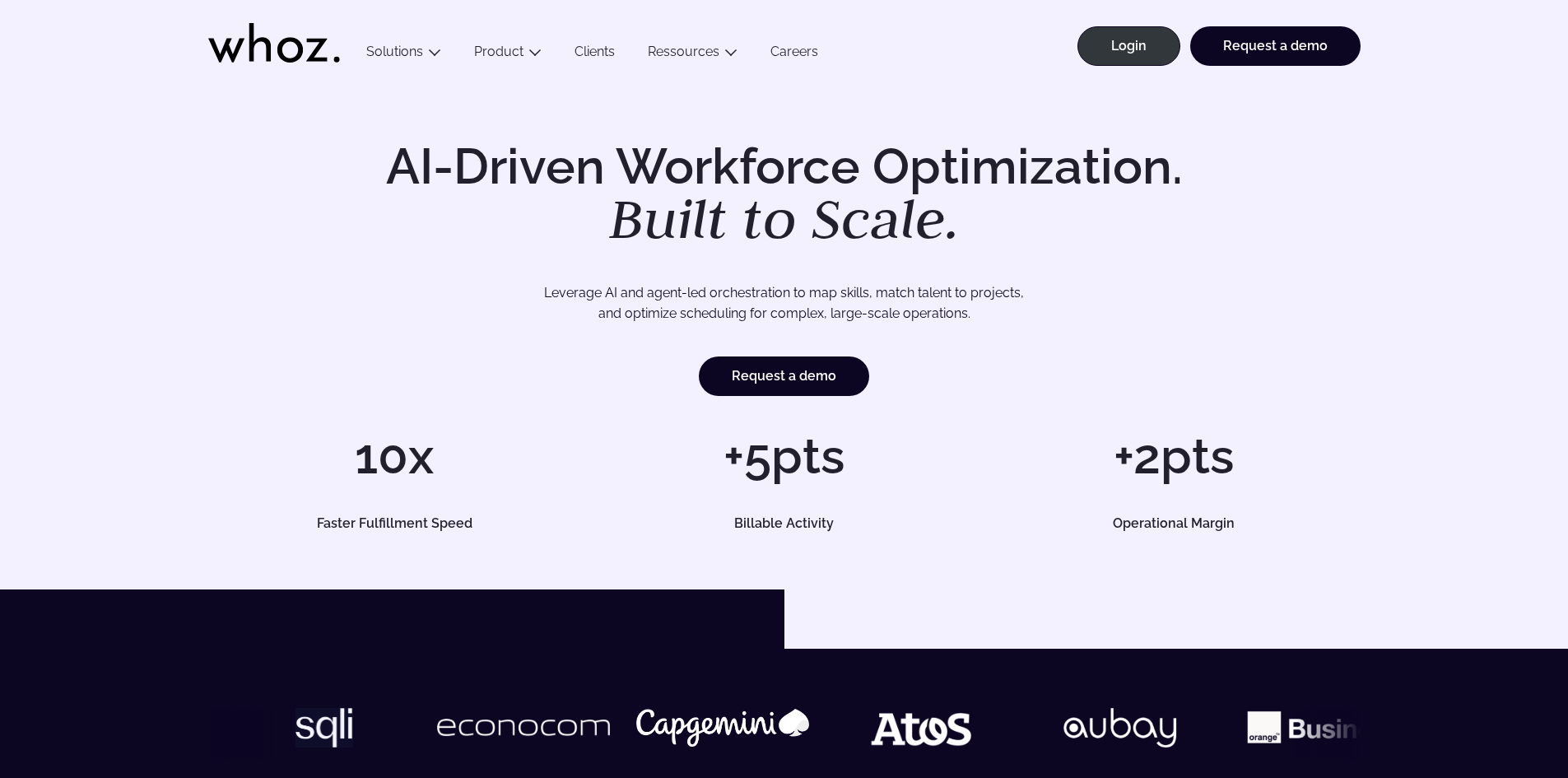
drag, startPoint x: 901, startPoint y: 227, endPoint x: 914, endPoint y: 227, distance: 13.0
click at [913, 227] on em "Built to Scale." at bounding box center [784, 218] width 351 height 72
click at [967, 225] on h1 "AI-Driven Workforce Optimization. Built to Scale." at bounding box center [784, 195] width 843 height 106
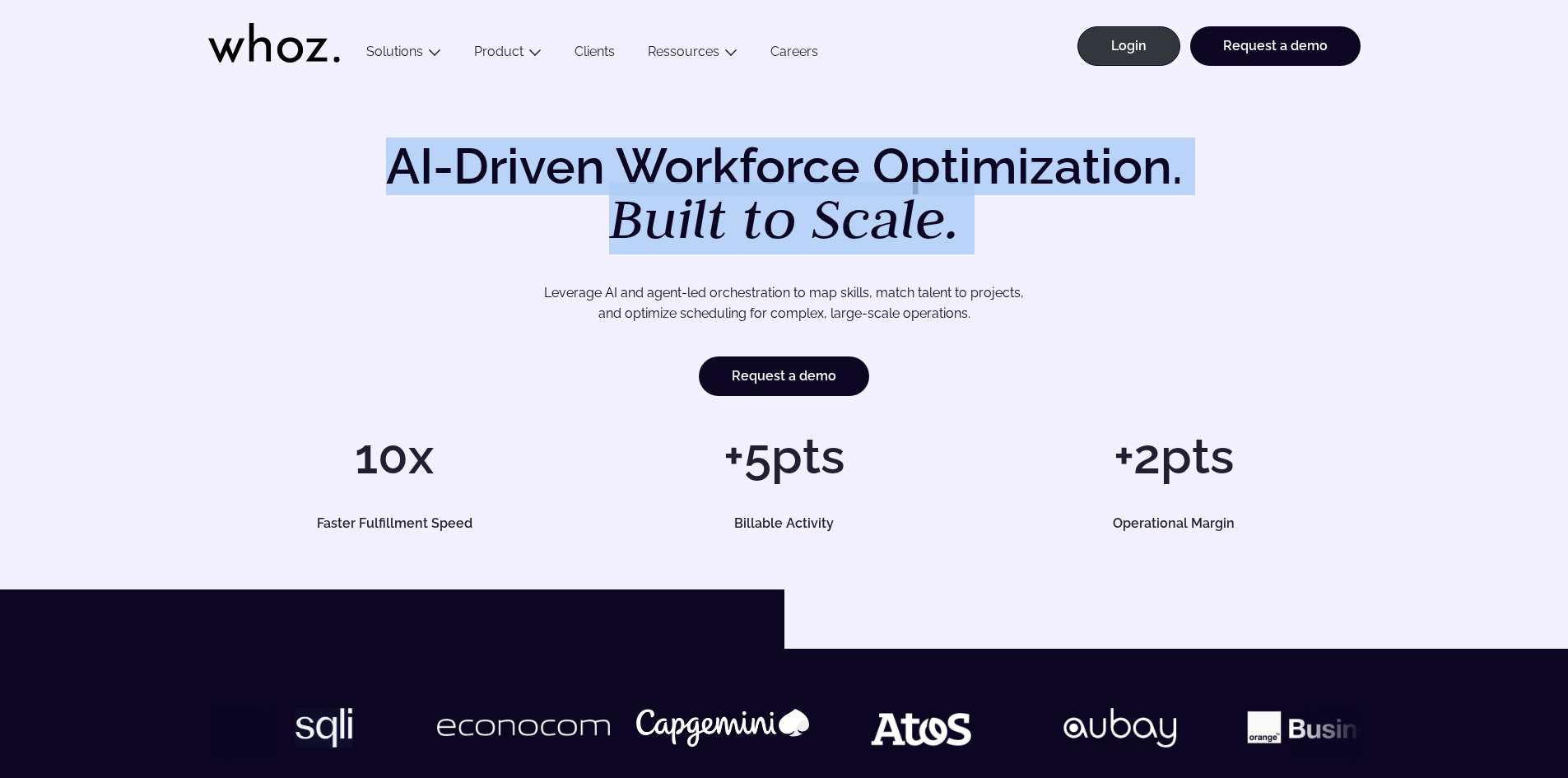
drag, startPoint x: 967, startPoint y: 225, endPoint x: 407, endPoint y: 163, distance: 563.4
click at [407, 163] on h1 "AI-Driven Workforce Optimization. Built to Scale." at bounding box center [784, 195] width 843 height 106
drag, startPoint x: 407, startPoint y: 163, endPoint x: 984, endPoint y: 207, distance: 578.7
click at [984, 207] on h1 "AI-Driven Workforce Optimization. Built to Scale." at bounding box center [784, 195] width 843 height 106
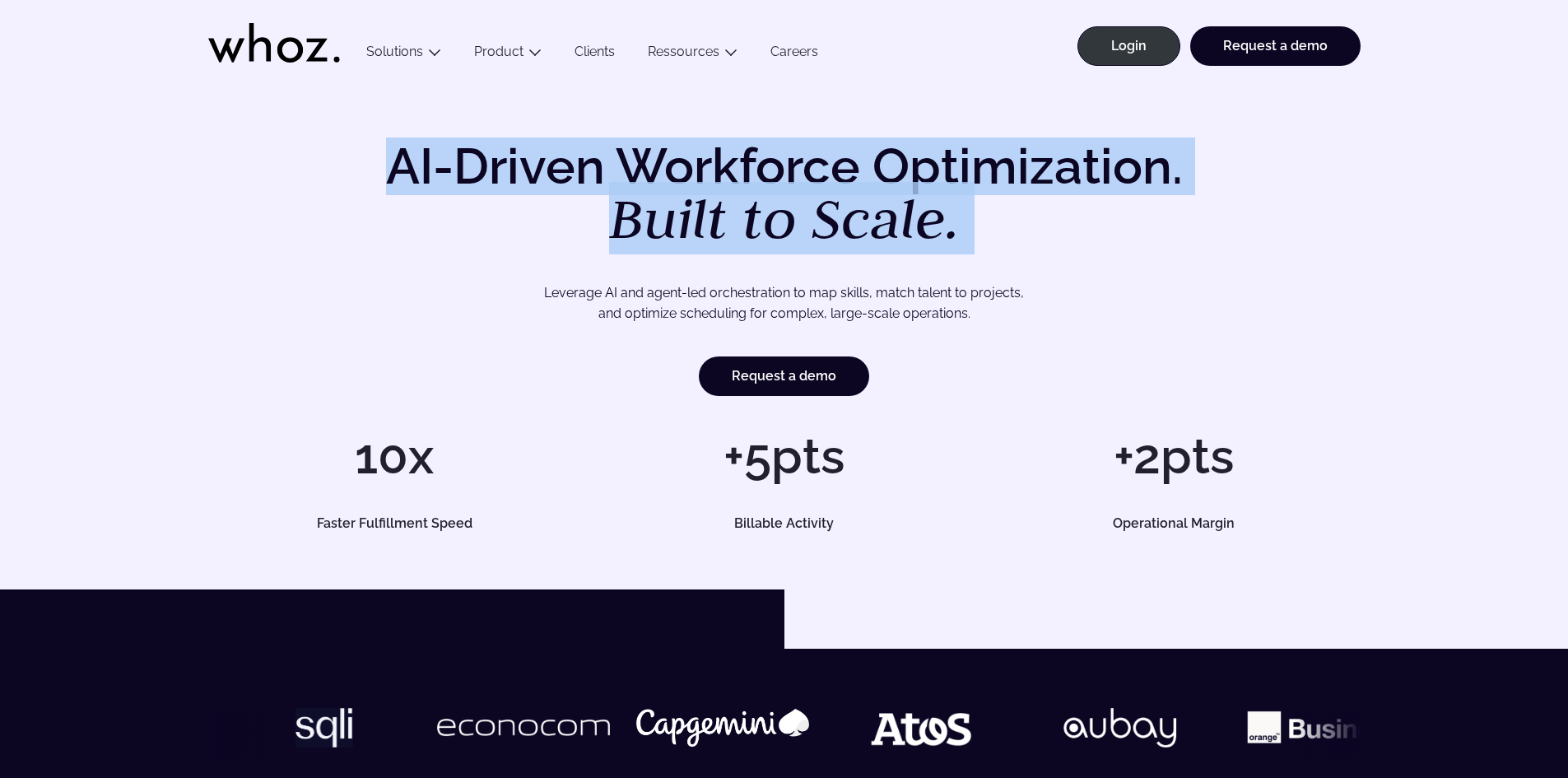
click at [984, 207] on h1 "AI-Driven Workforce Optimization. Built to Scale." at bounding box center [784, 195] width 843 height 106
drag, startPoint x: 956, startPoint y: 222, endPoint x: 365, endPoint y: 172, distance: 593.1
click at [365, 172] on h1 "AI-Driven Workforce Optimization. Built to Scale." at bounding box center [784, 195] width 843 height 106
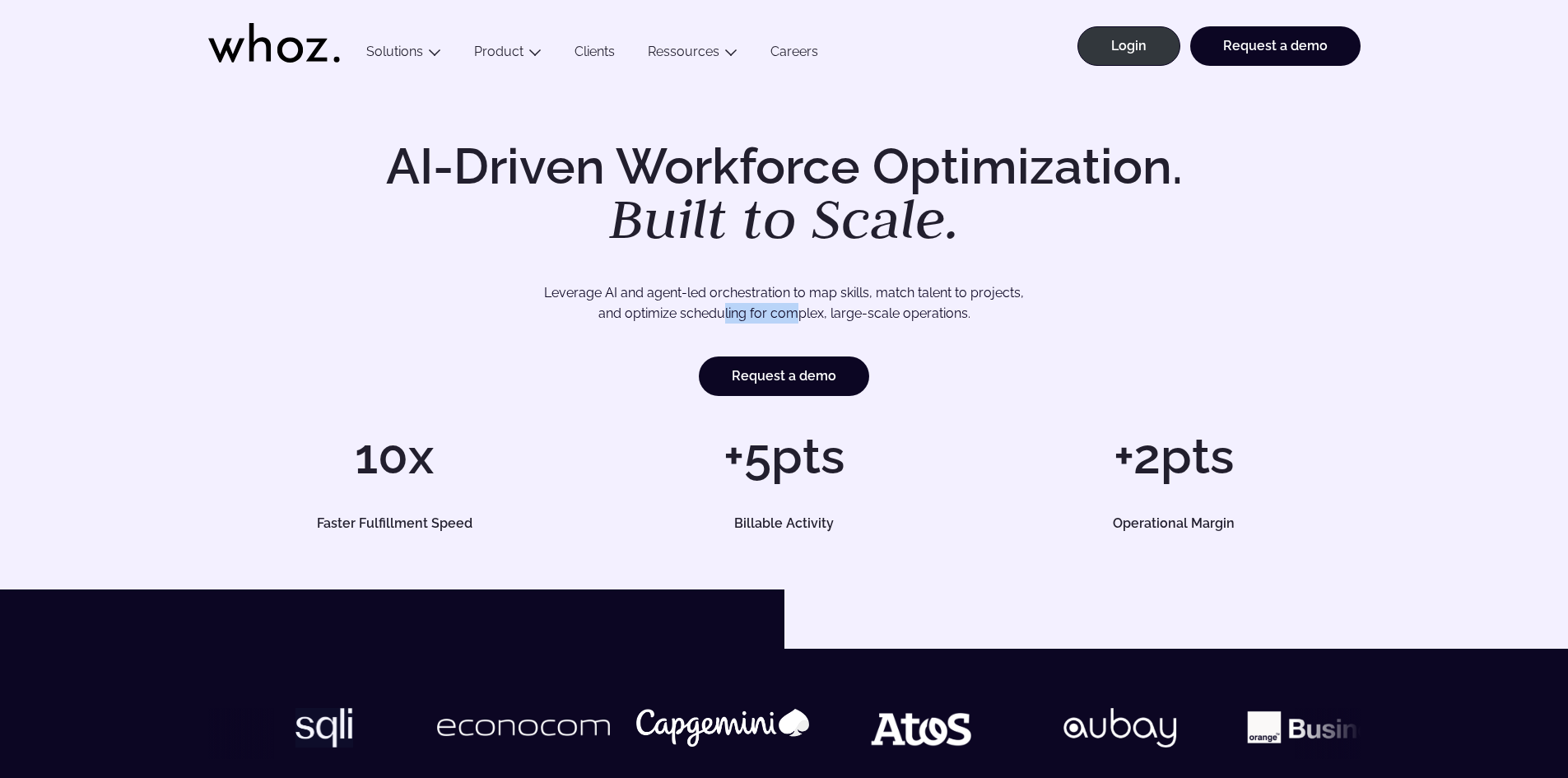
drag, startPoint x: 745, startPoint y: 313, endPoint x: 796, endPoint y: 308, distance: 51.2
click at [795, 308] on p "Leverage AI and agent-led orchestration to map skills, match talent to projects…" at bounding box center [784, 303] width 1037 height 42
click at [796, 308] on p "Leverage AI and agent-led orchestration to map skills, match talent to projects…" at bounding box center [784, 303] width 1037 height 42
drag, startPoint x: 984, startPoint y: 317, endPoint x: 905, endPoint y: 284, distance: 85.6
click at [905, 284] on p "Leverage AI and agent-led orchestration to map skills, match talent to projects…" at bounding box center [784, 303] width 1037 height 42
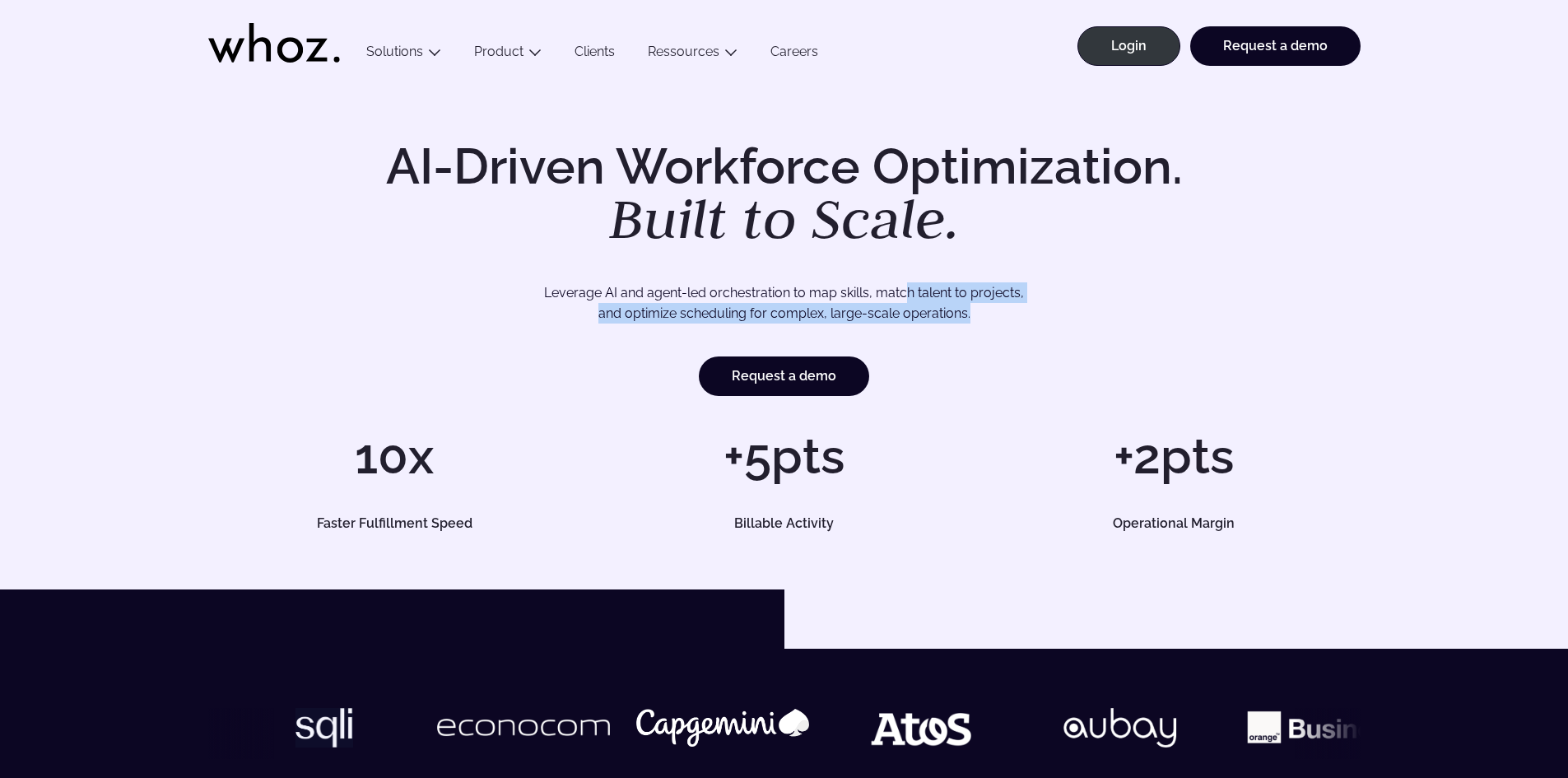
click at [905, 284] on p "Leverage AI and agent-led orchestration to map skills, match talent to projects…" at bounding box center [784, 303] width 1037 height 42
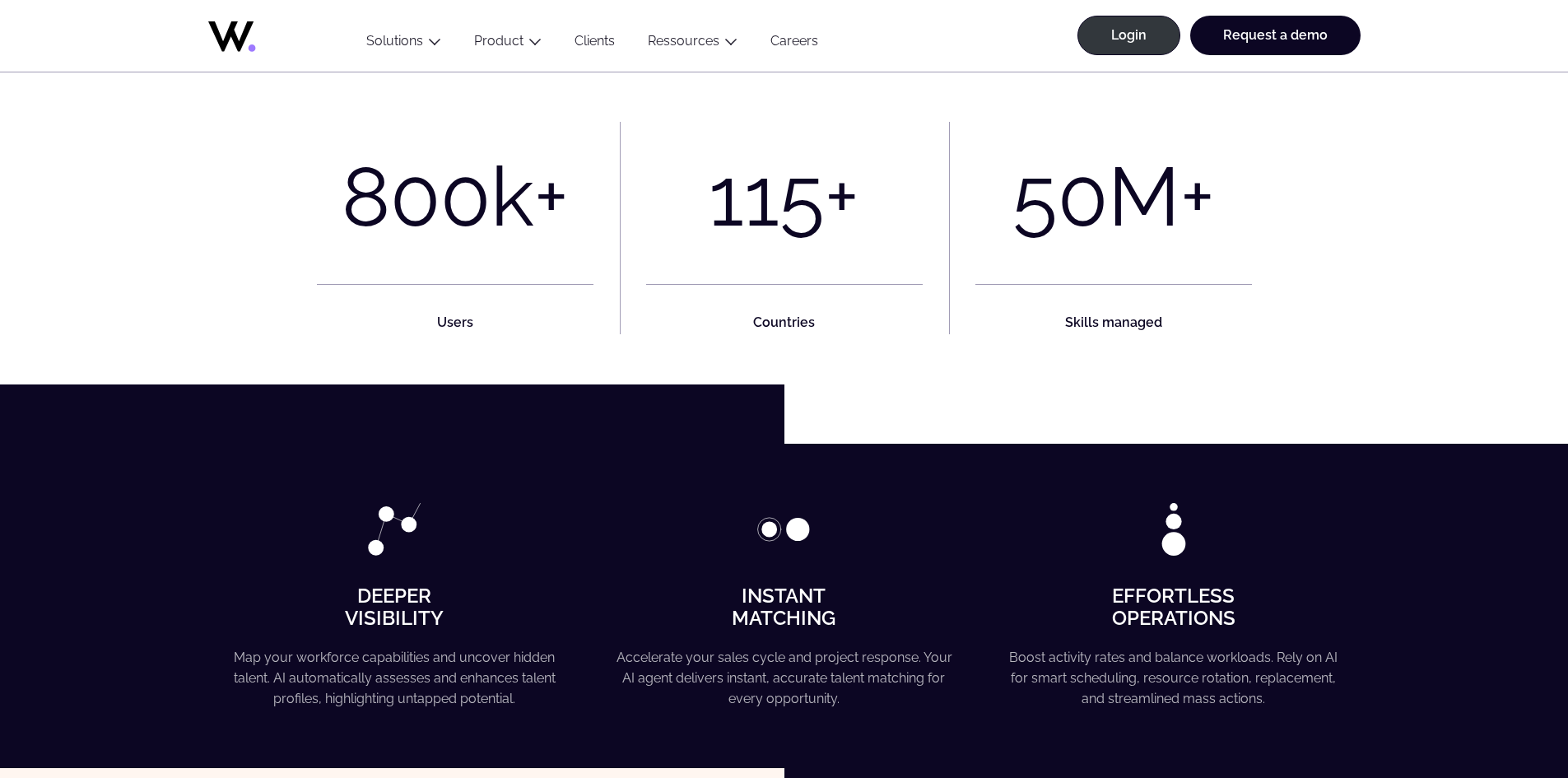
scroll to position [988, 0]
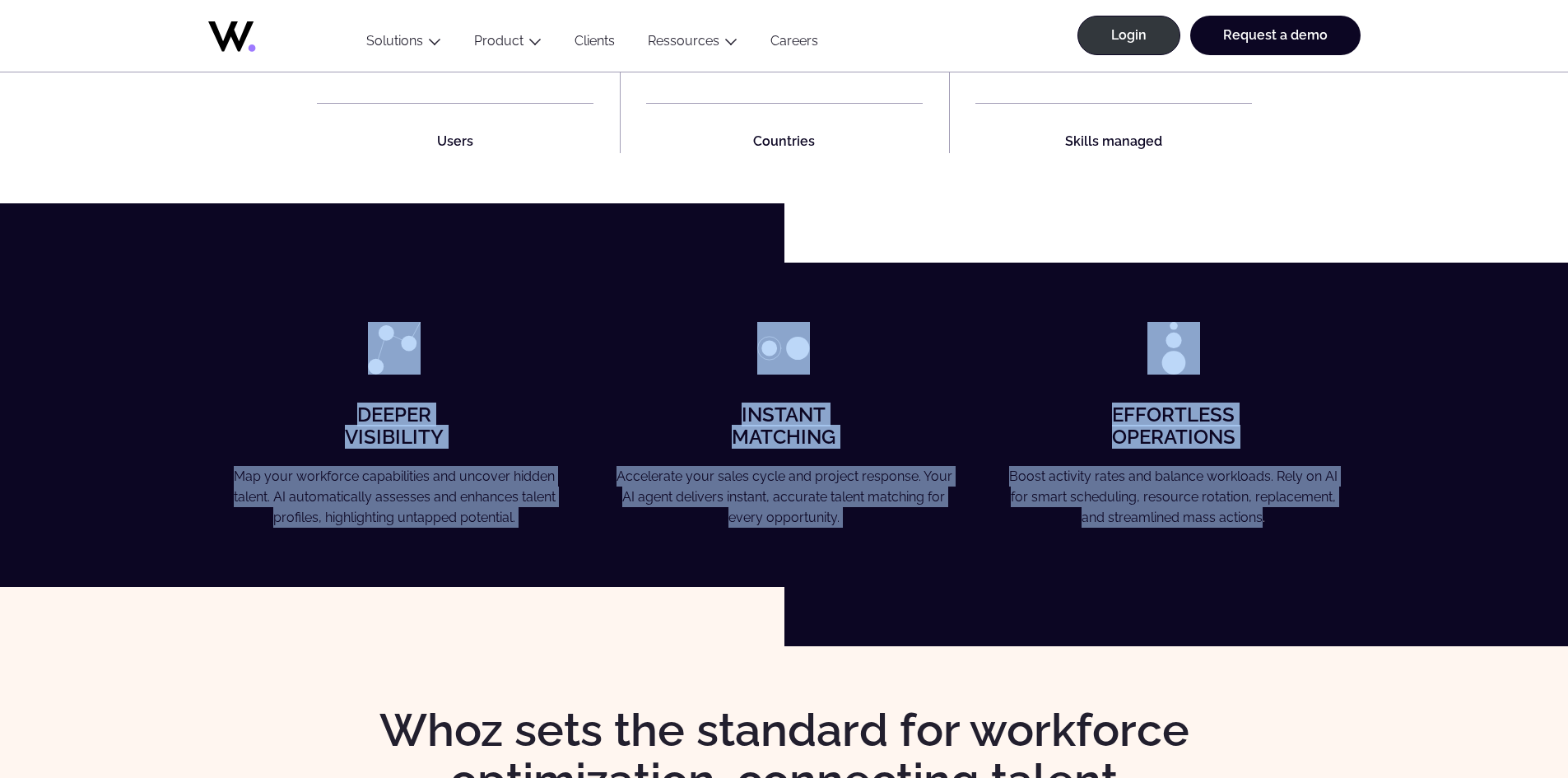
drag, startPoint x: 1162, startPoint y: 491, endPoint x: 407, endPoint y: 339, distance: 770.1
click at [407, 339] on div "Deeper Visibility Map your workforce capabilities and uncover hidden talent. AI…" at bounding box center [784, 425] width 1153 height 206
click at [407, 339] on img at bounding box center [394, 348] width 53 height 53
click at [635, 279] on div "Deeper Visibility Map your workforce capabilities and uncover hidden talent. AI…" at bounding box center [784, 424] width 1568 height 324
click at [759, 292] on div "Deeper Visibility Map your workforce capabilities and uncover hidden talent. AI…" at bounding box center [784, 424] width 1568 height 324
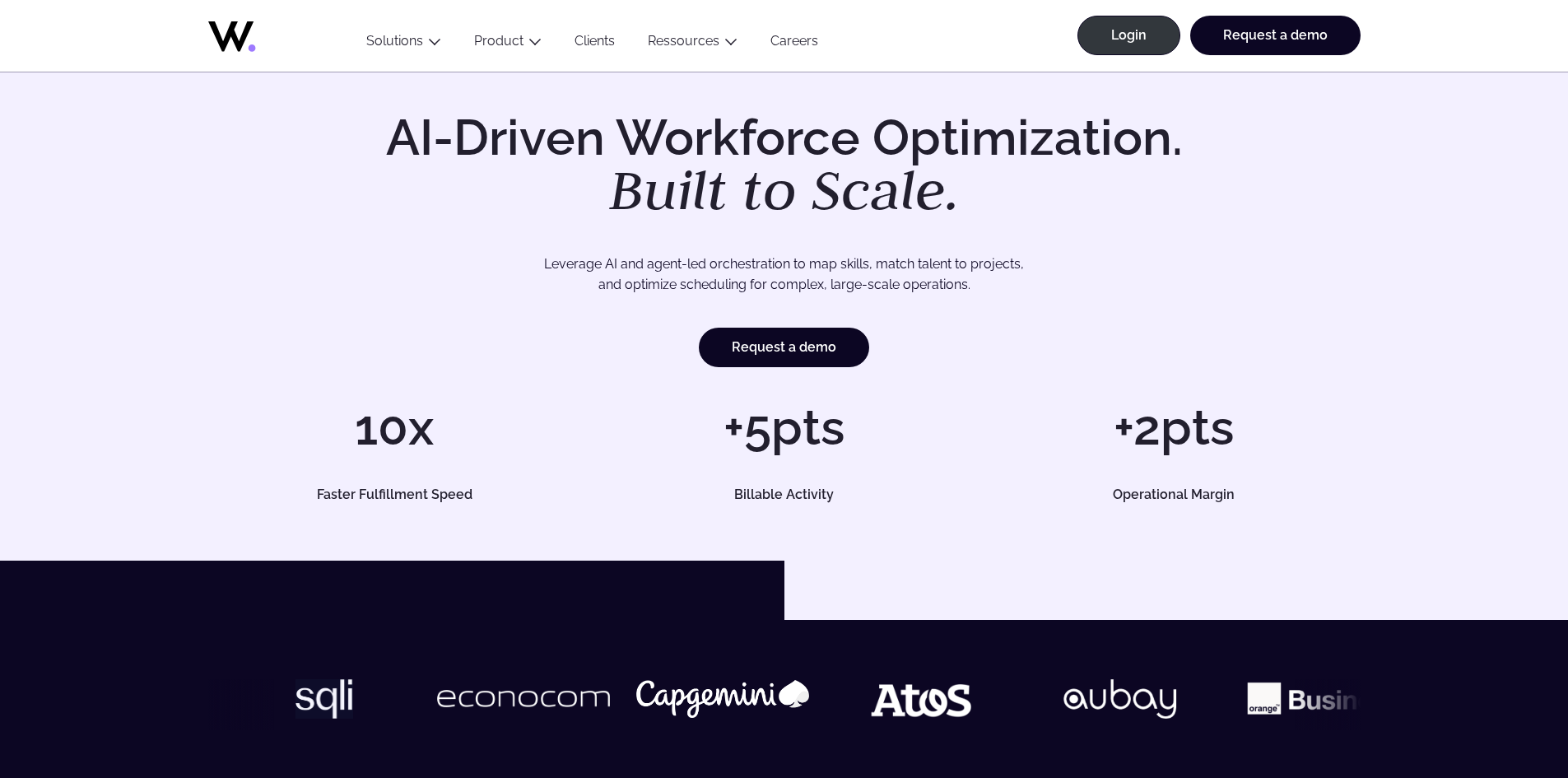
scroll to position [0, 0]
